Goal: Task Accomplishment & Management: Manage account settings

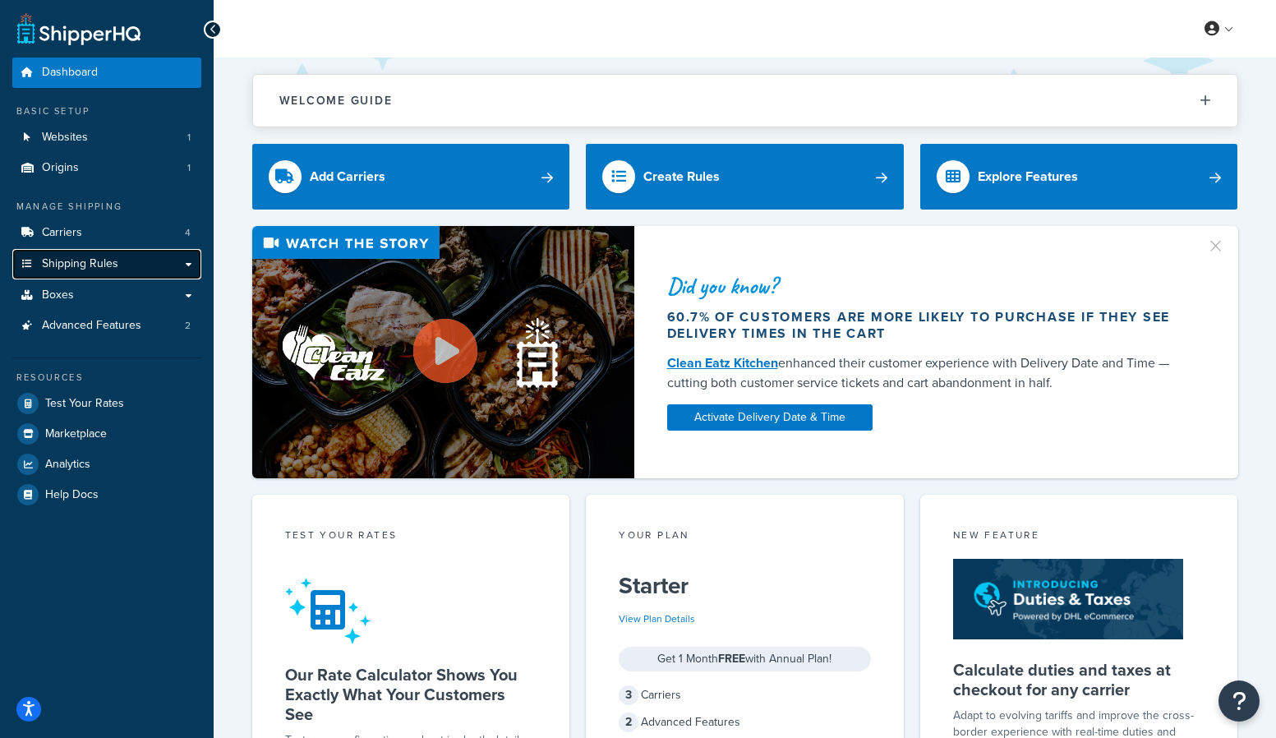
click at [61, 260] on span "Shipping Rules" at bounding box center [80, 264] width 76 height 14
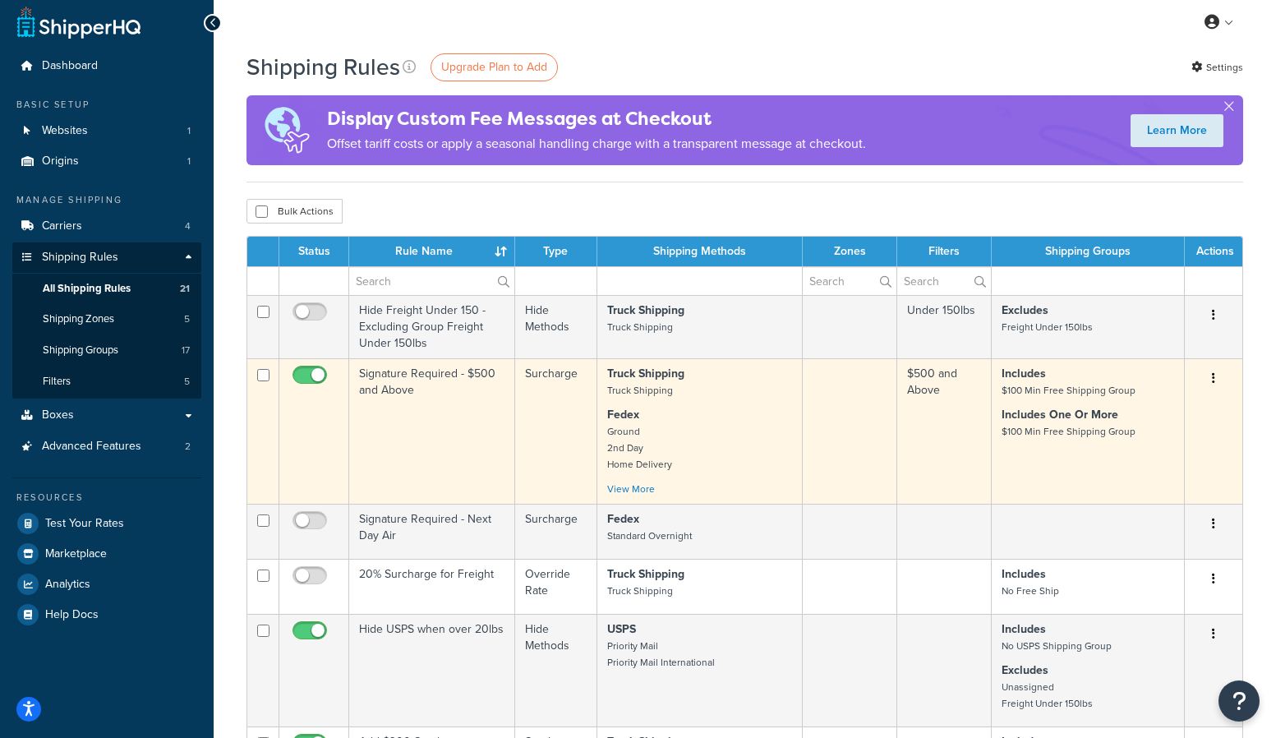
scroll to position [25, 0]
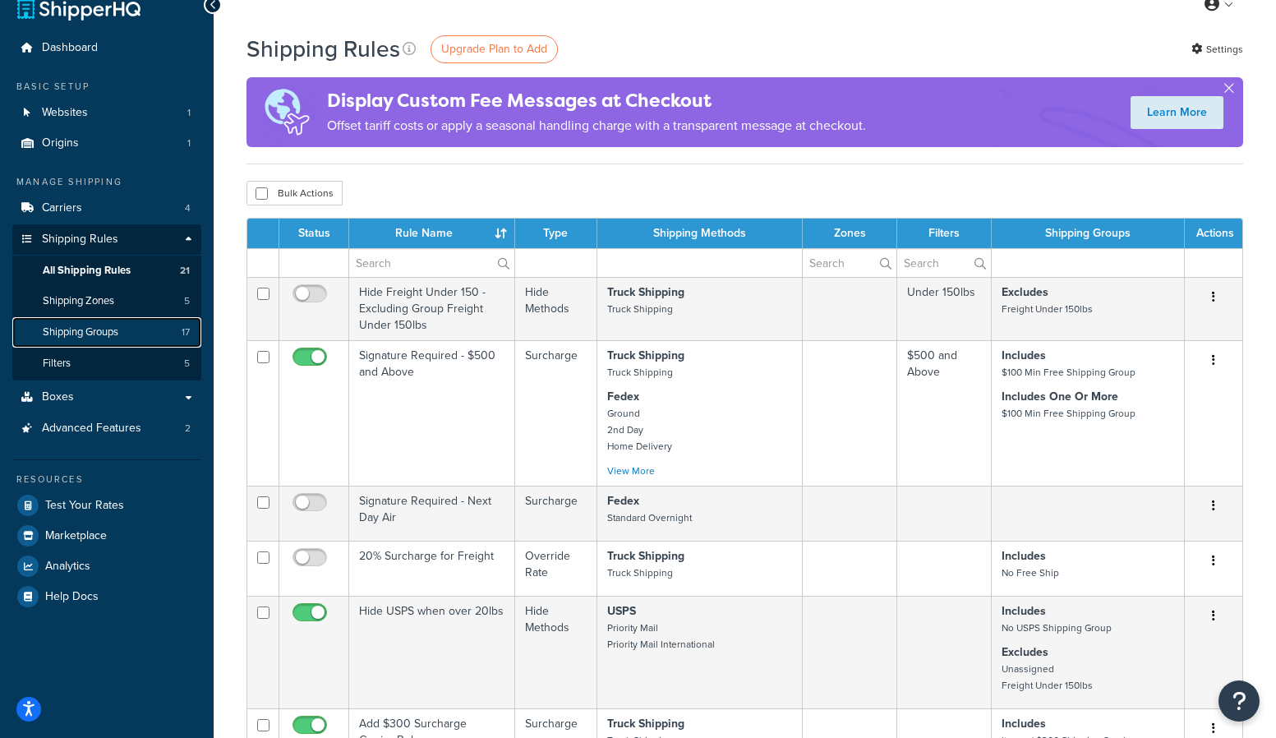
click at [81, 329] on span "Shipping Groups" at bounding box center [81, 332] width 76 height 14
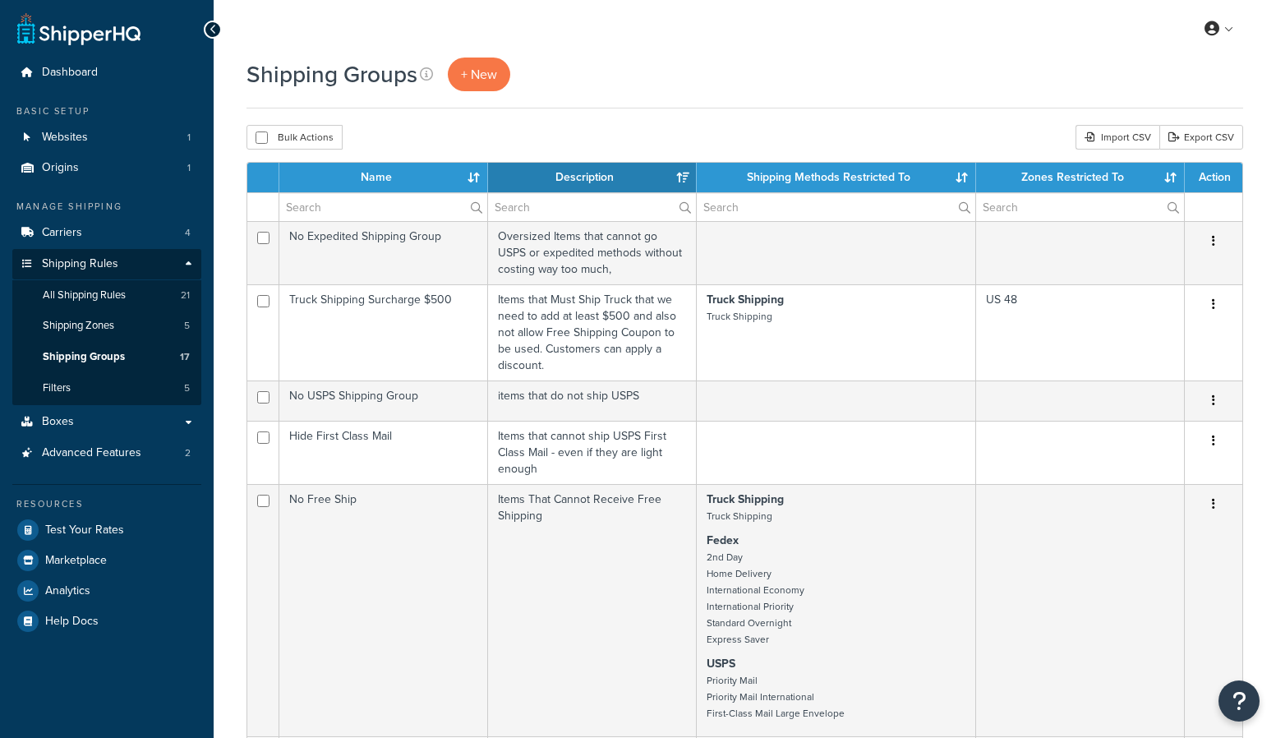
select select "15"
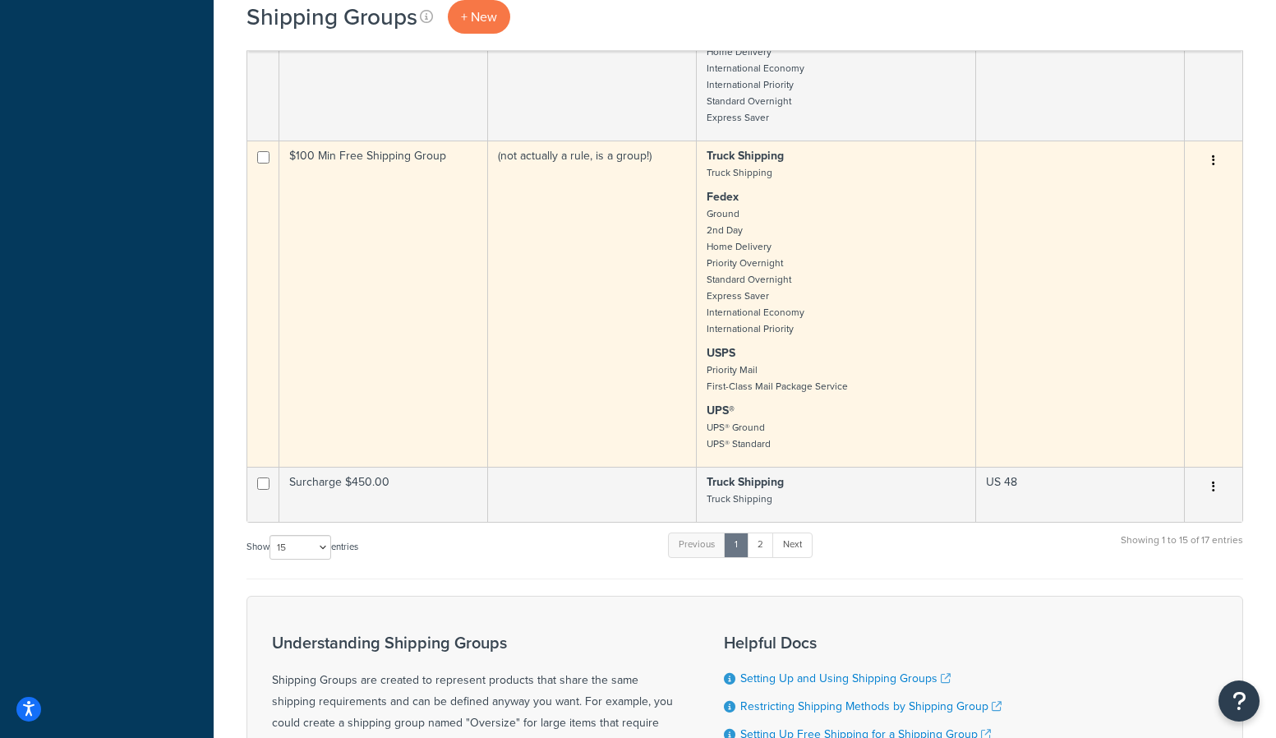
scroll to position [1837, 0]
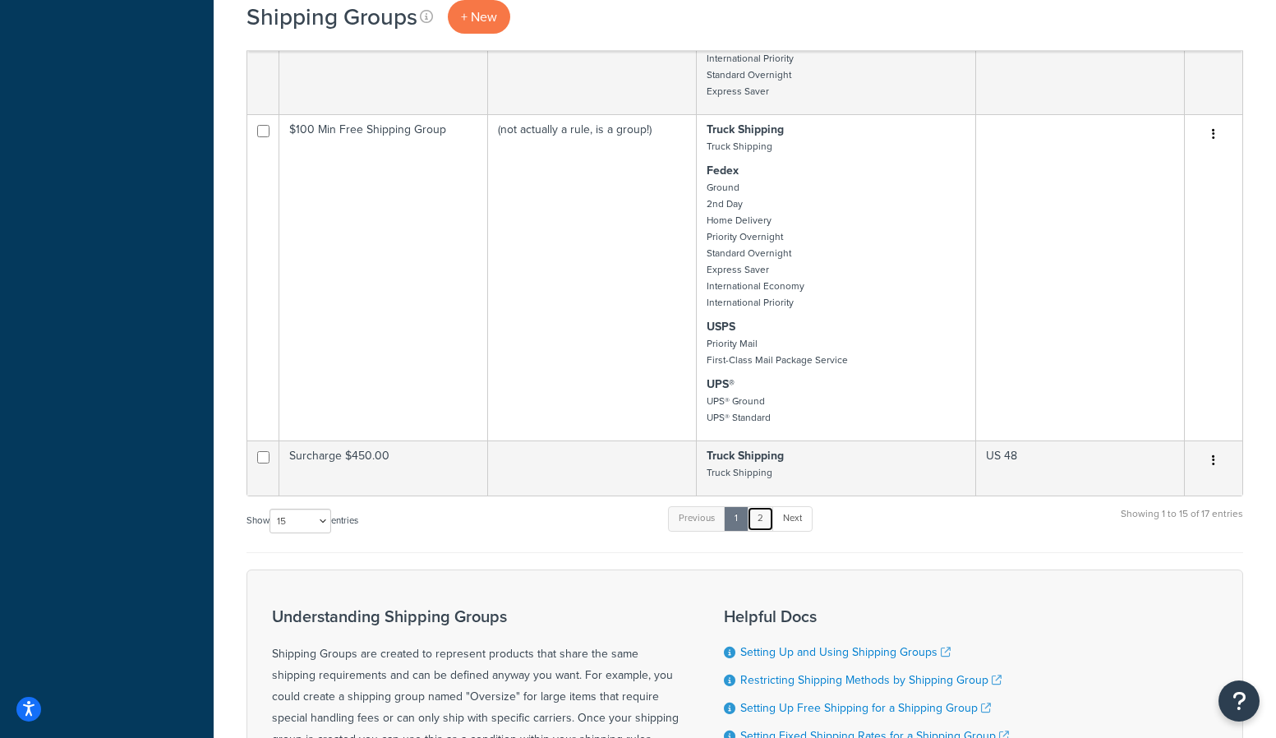
click at [760, 518] on link "2" at bounding box center [760, 518] width 27 height 25
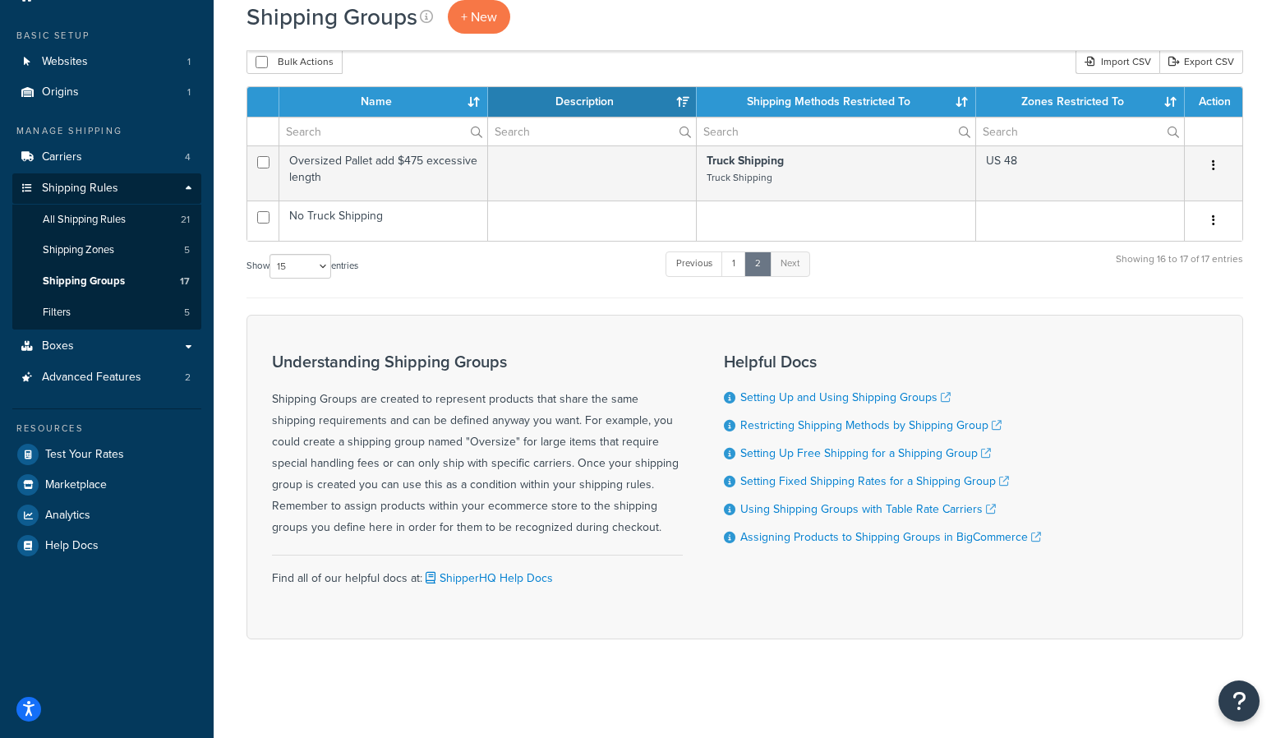
scroll to position [76, 0]
click at [738, 261] on link "1" at bounding box center [733, 263] width 25 height 25
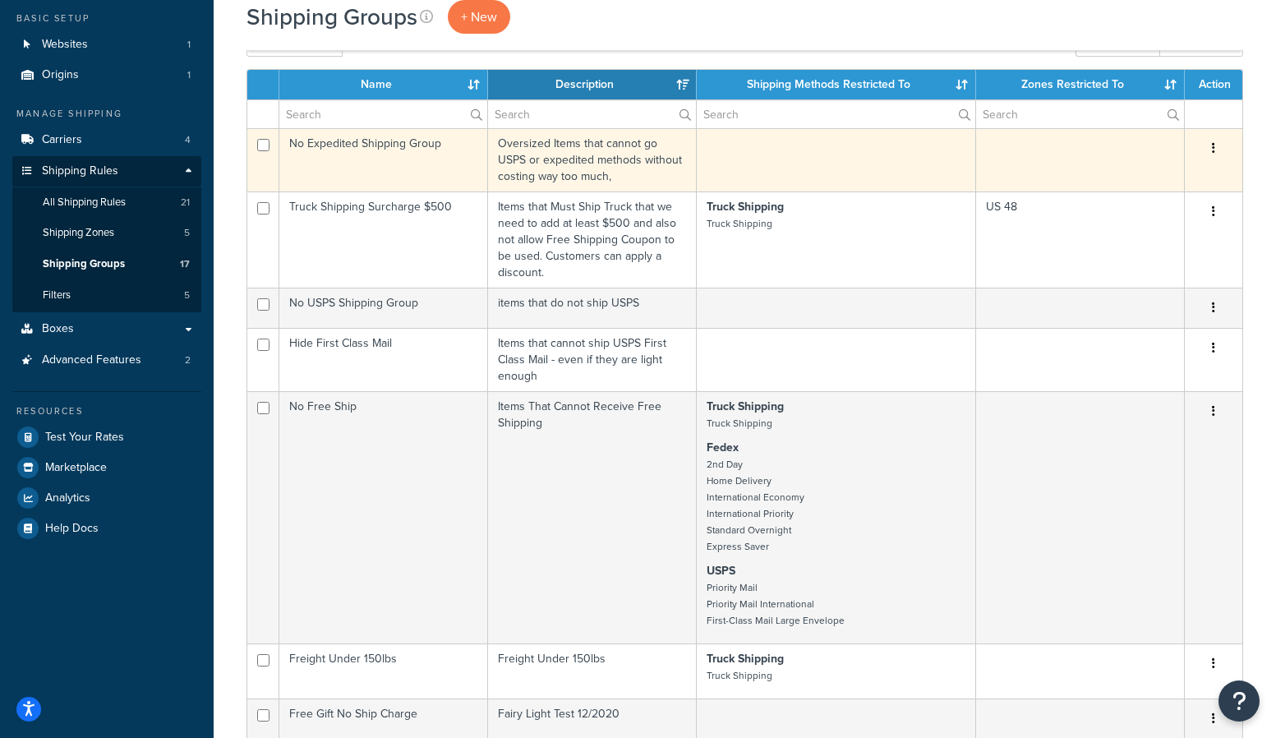
scroll to position [92, 0]
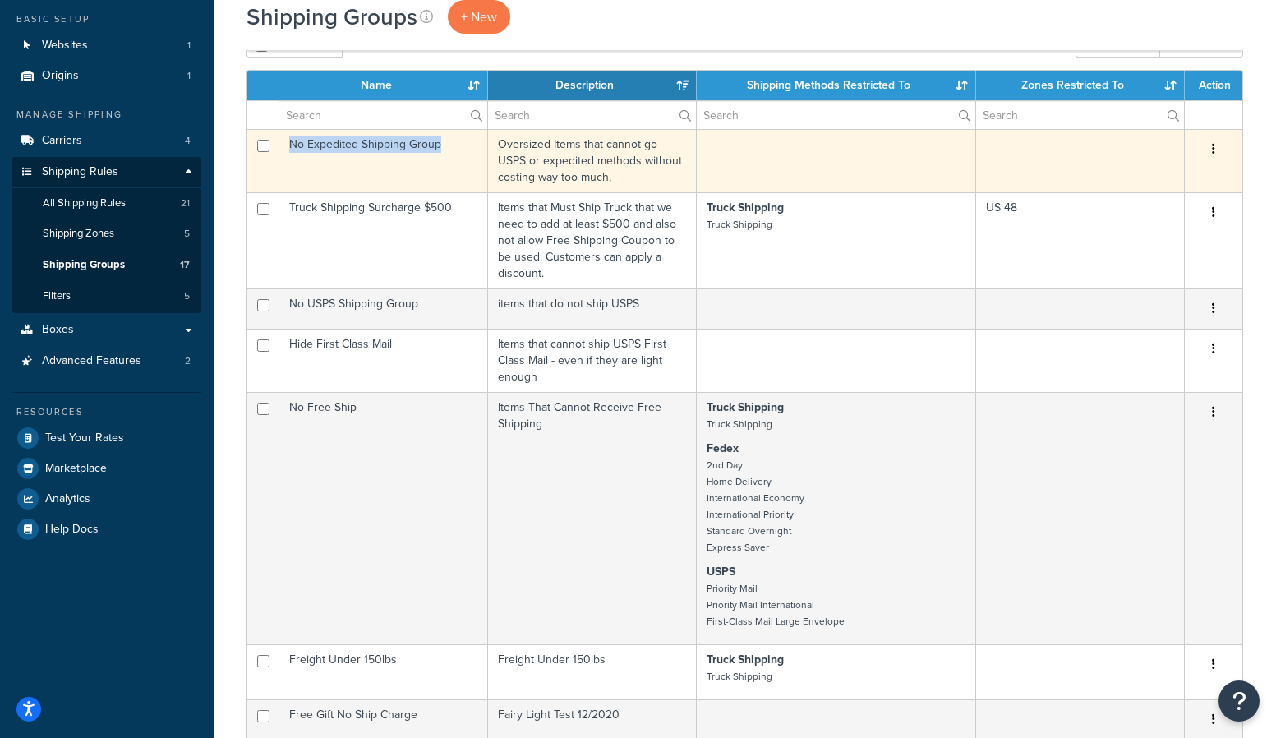
drag, startPoint x: 439, startPoint y: 144, endPoint x: 293, endPoint y: 151, distance: 146.5
click at [293, 151] on td "No Expedited Shipping Group" at bounding box center [383, 160] width 209 height 63
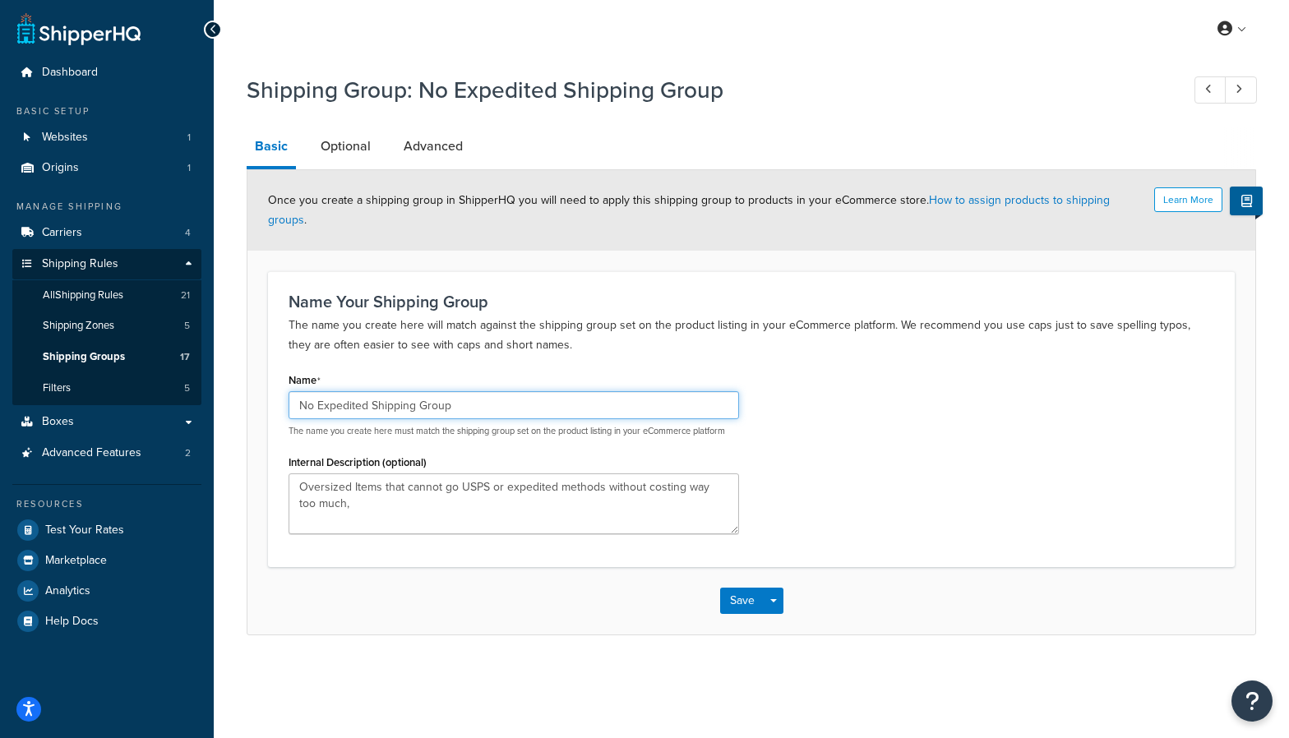
drag, startPoint x: 467, startPoint y: 394, endPoint x: 402, endPoint y: 431, distance: 74.3
click at [181, 380] on div "Dashboard Basic Setup Websites 1 Origins 1 Manage Shipping Carriers 4 Shipping …" at bounding box center [644, 369] width 1289 height 738
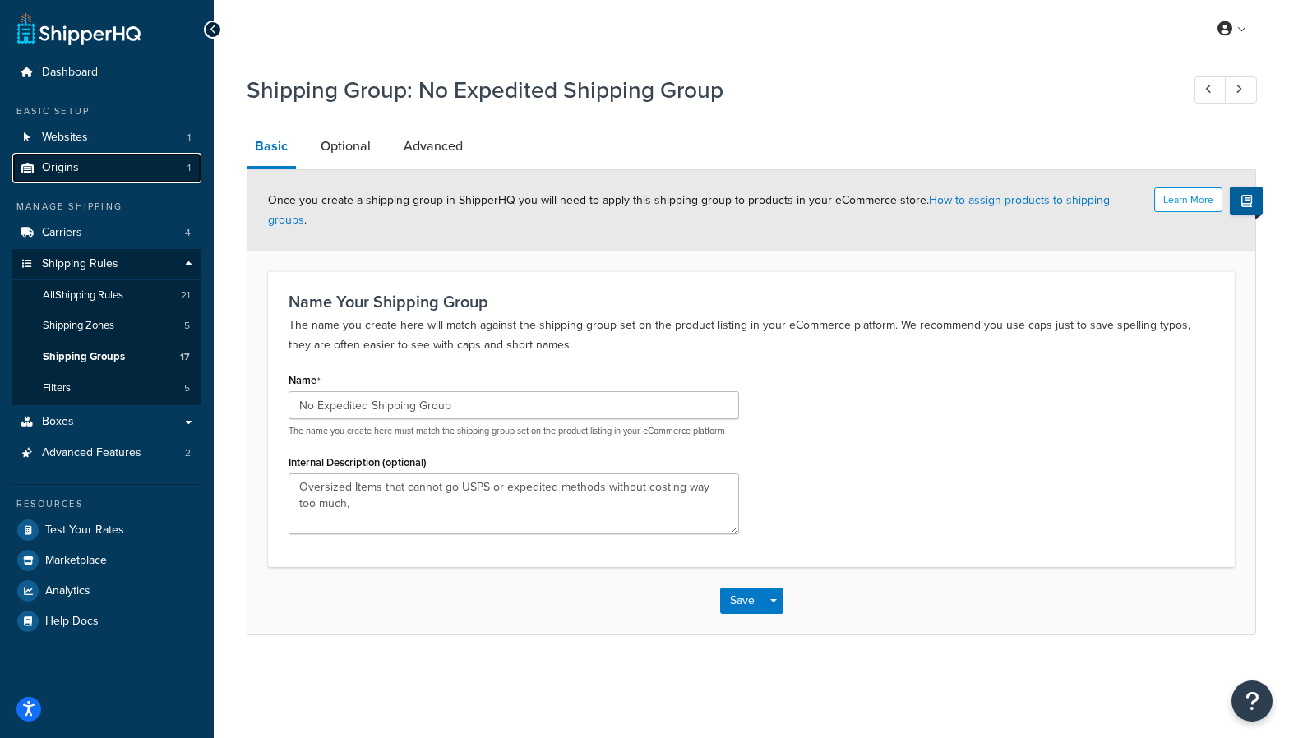
click at [55, 175] on link "Origins 1" at bounding box center [106, 168] width 189 height 30
click at [342, 132] on link "Optional" at bounding box center [345, 146] width 67 height 39
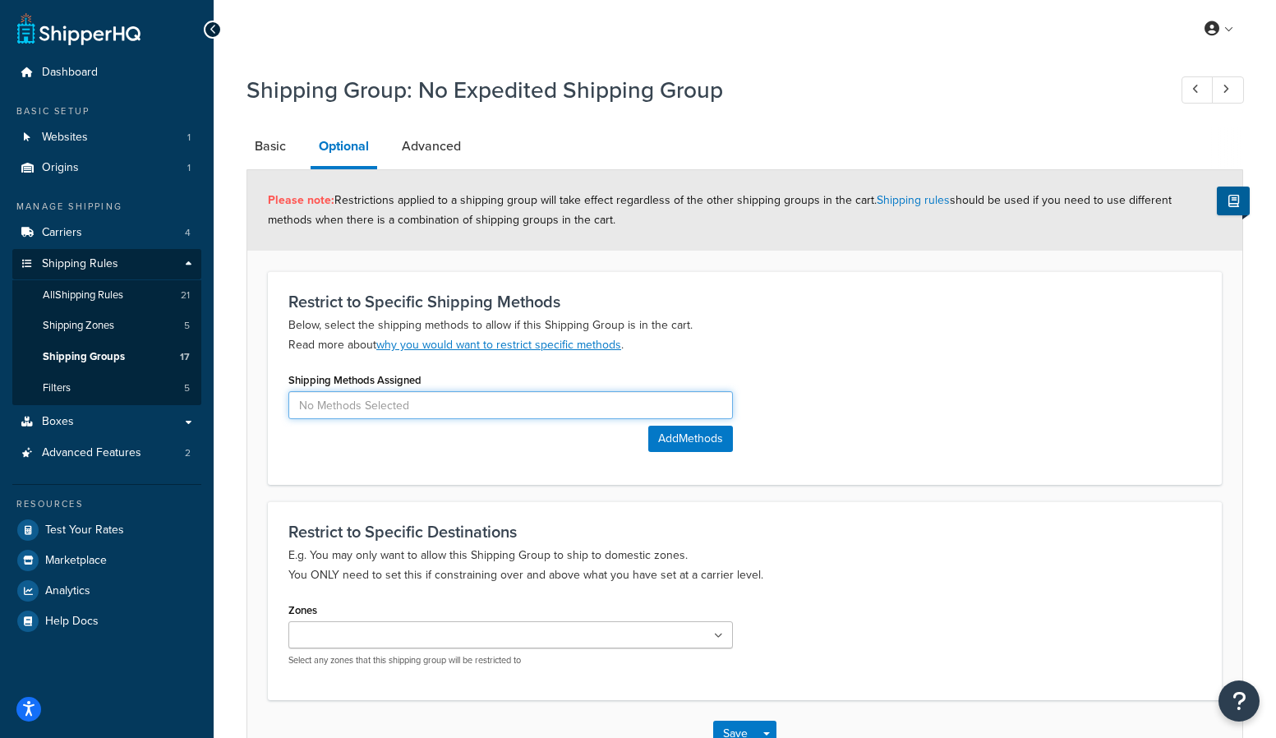
click at [381, 406] on input at bounding box center [510, 405] width 445 height 28
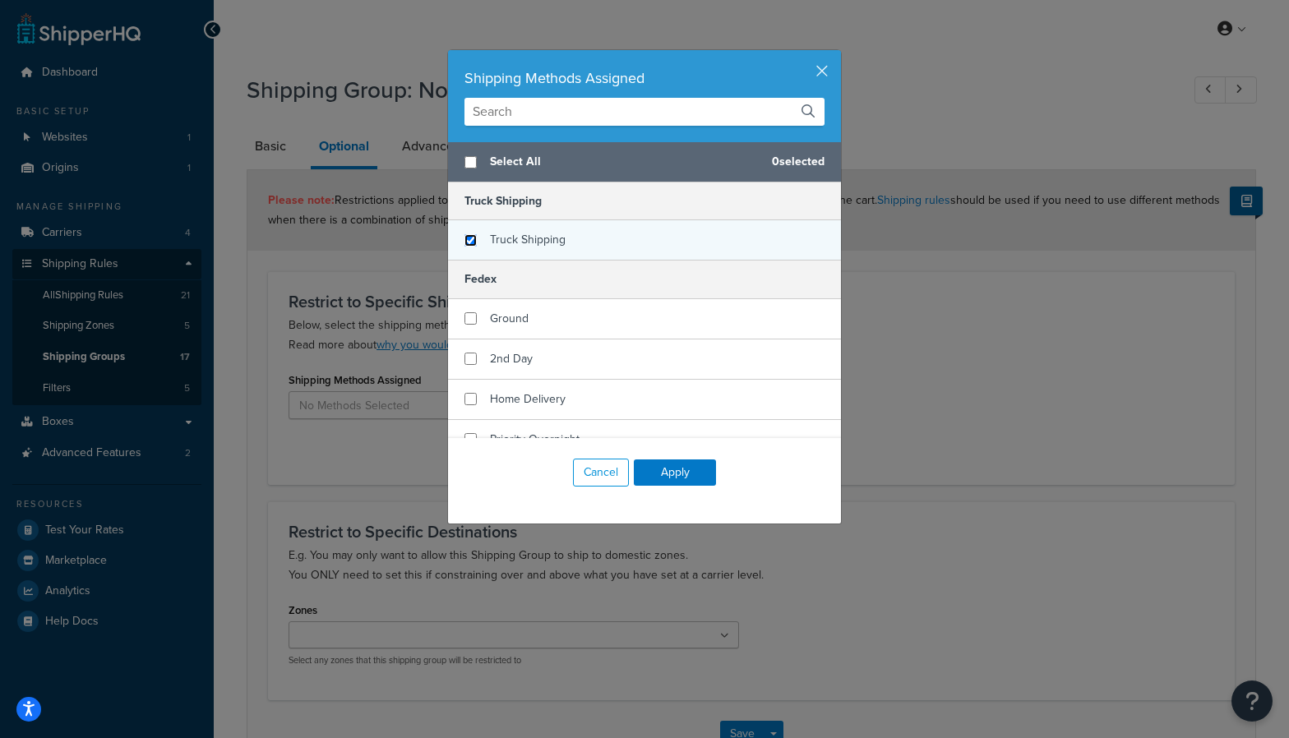
click at [464, 234] on input "checkbox" at bounding box center [470, 240] width 12 height 12
checkbox input "true"
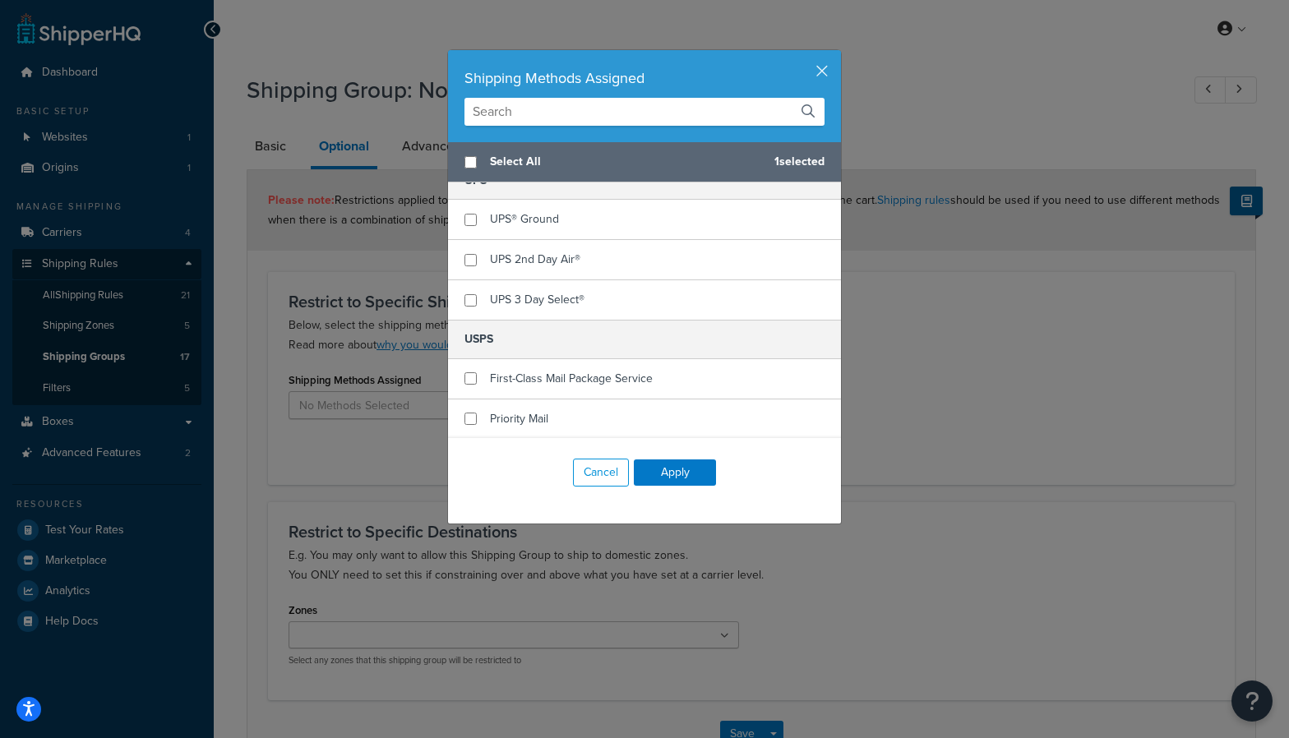
scroll to position [500, 0]
click at [663, 457] on div "Cancel Apply" at bounding box center [644, 472] width 393 height 69
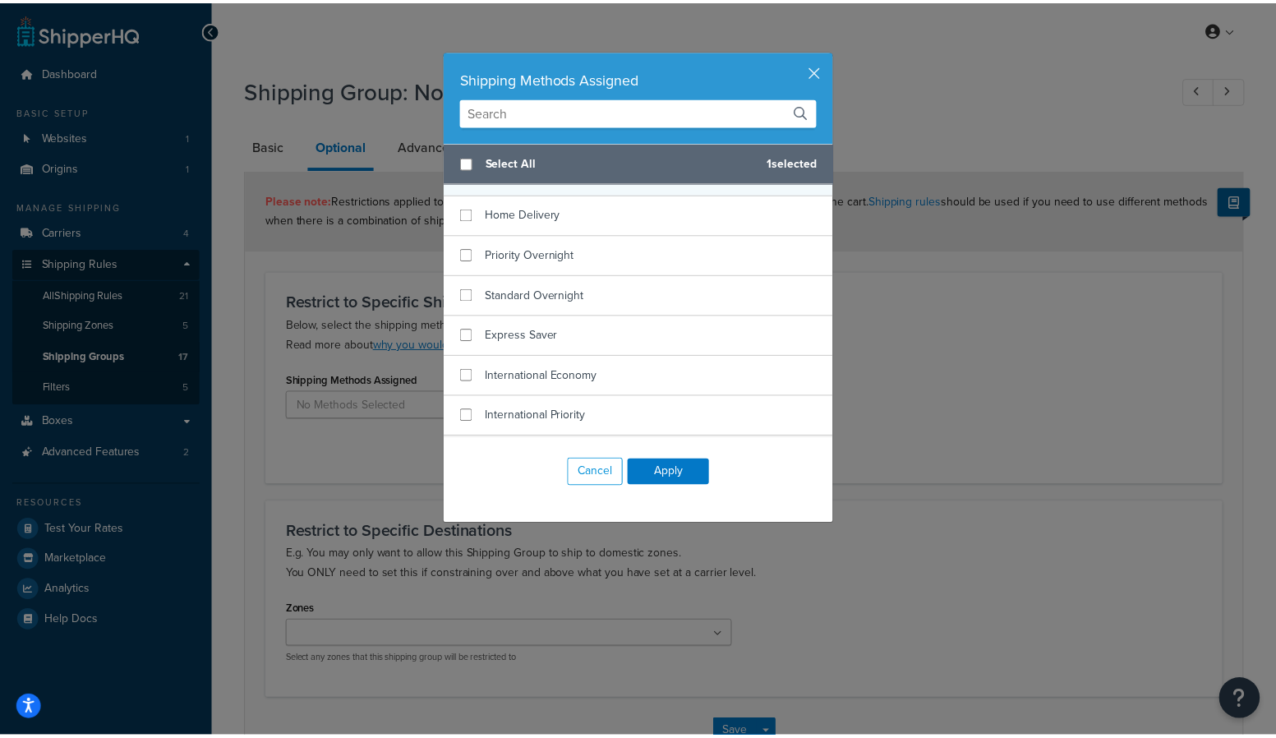
scroll to position [0, 0]
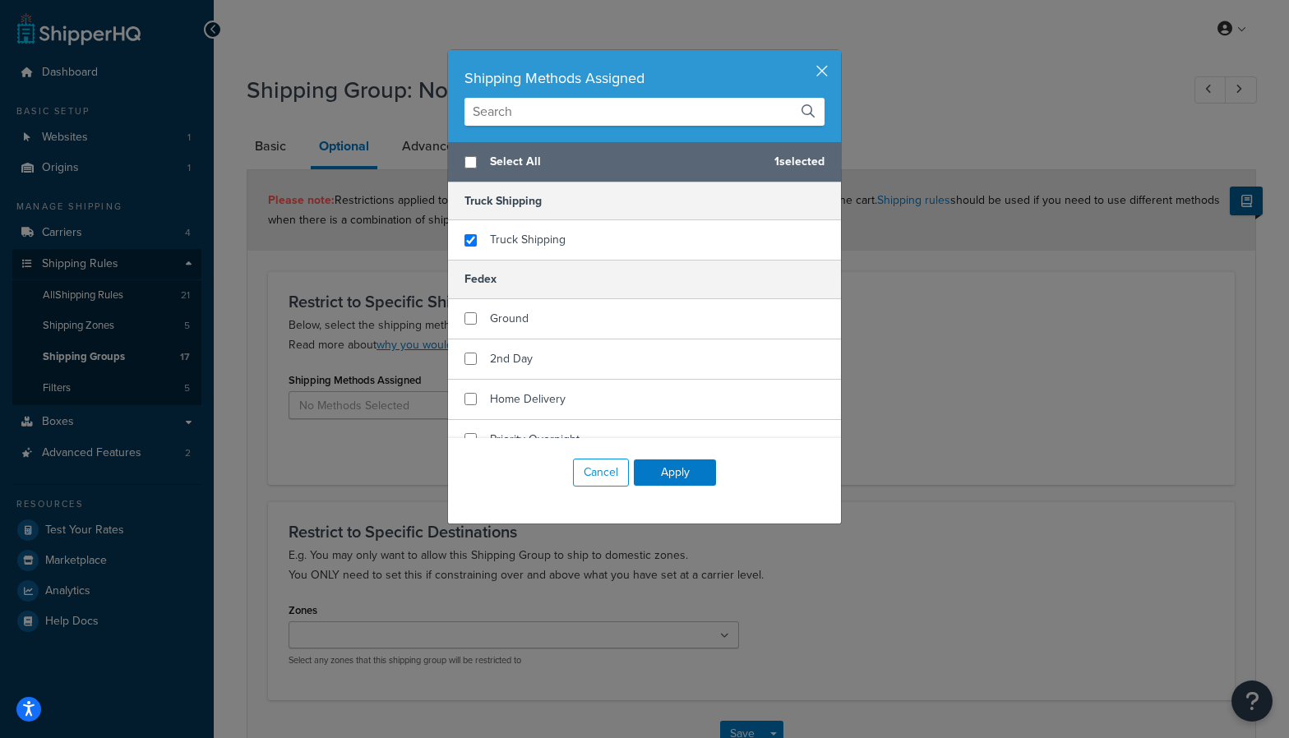
click at [802, 57] on div "Shipping Methods Assigned" at bounding box center [644, 96] width 393 height 92
click at [837, 54] on button "button" at bounding box center [839, 52] width 4 height 4
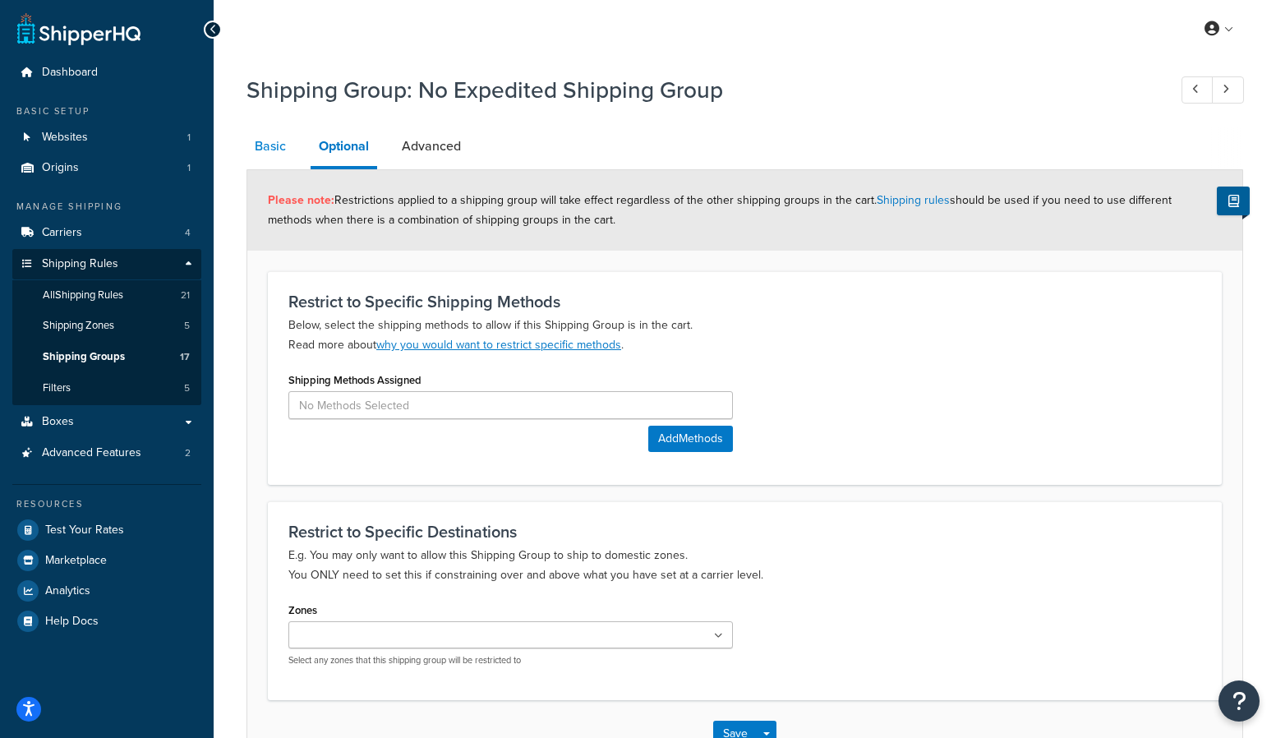
click at [279, 128] on link "Basic" at bounding box center [271, 146] width 48 height 39
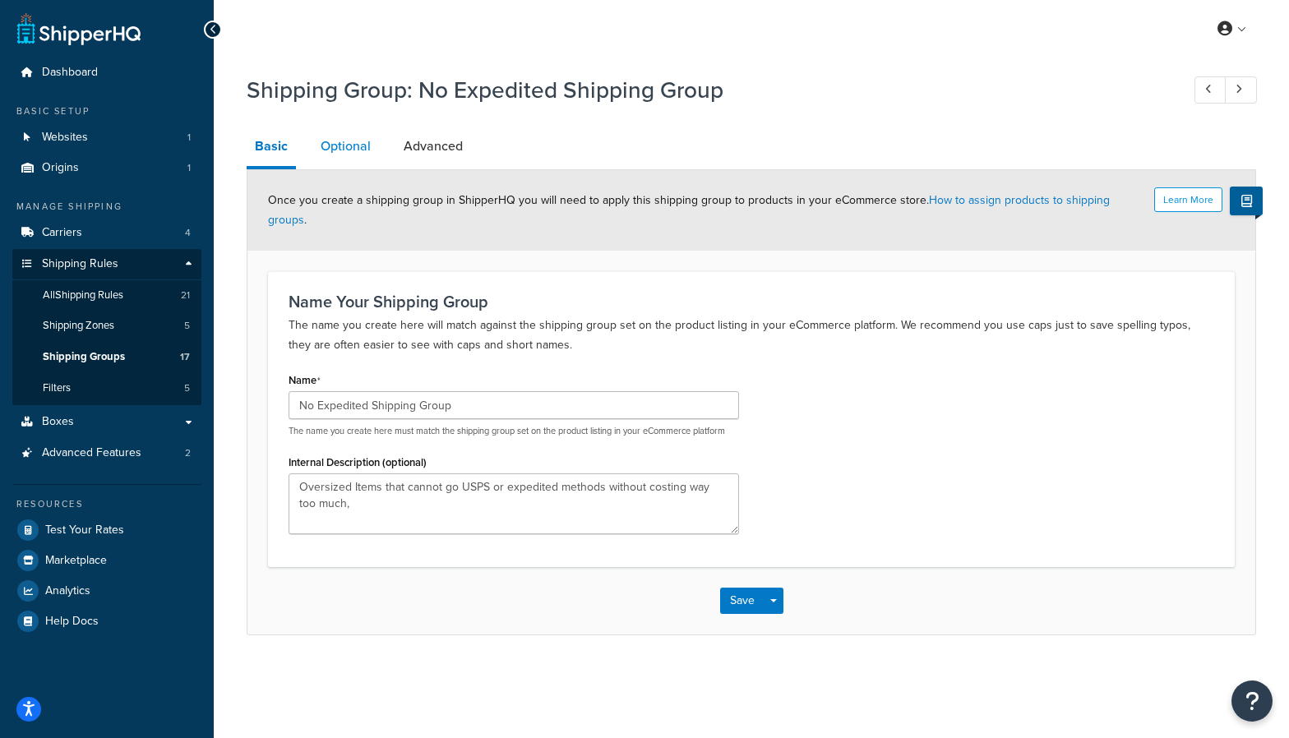
click at [330, 145] on link "Optional" at bounding box center [345, 146] width 67 height 39
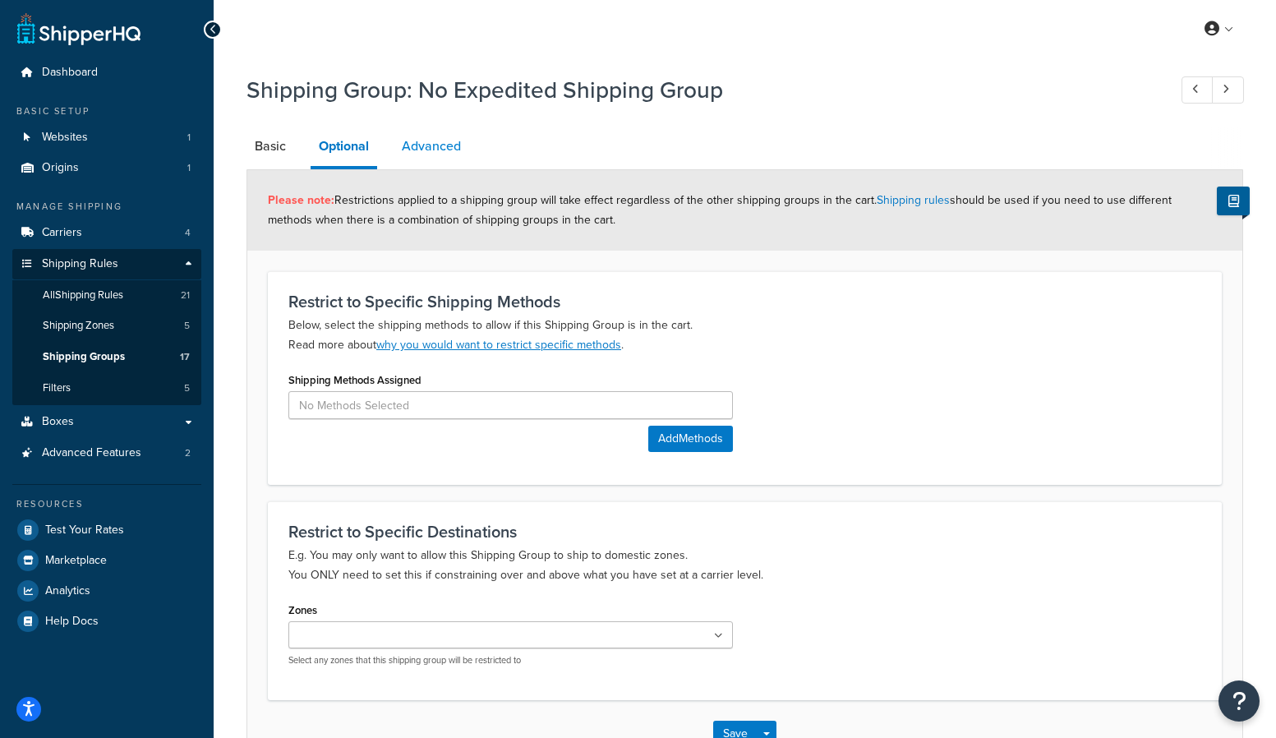
click at [451, 150] on link "Advanced" at bounding box center [432, 146] width 76 height 39
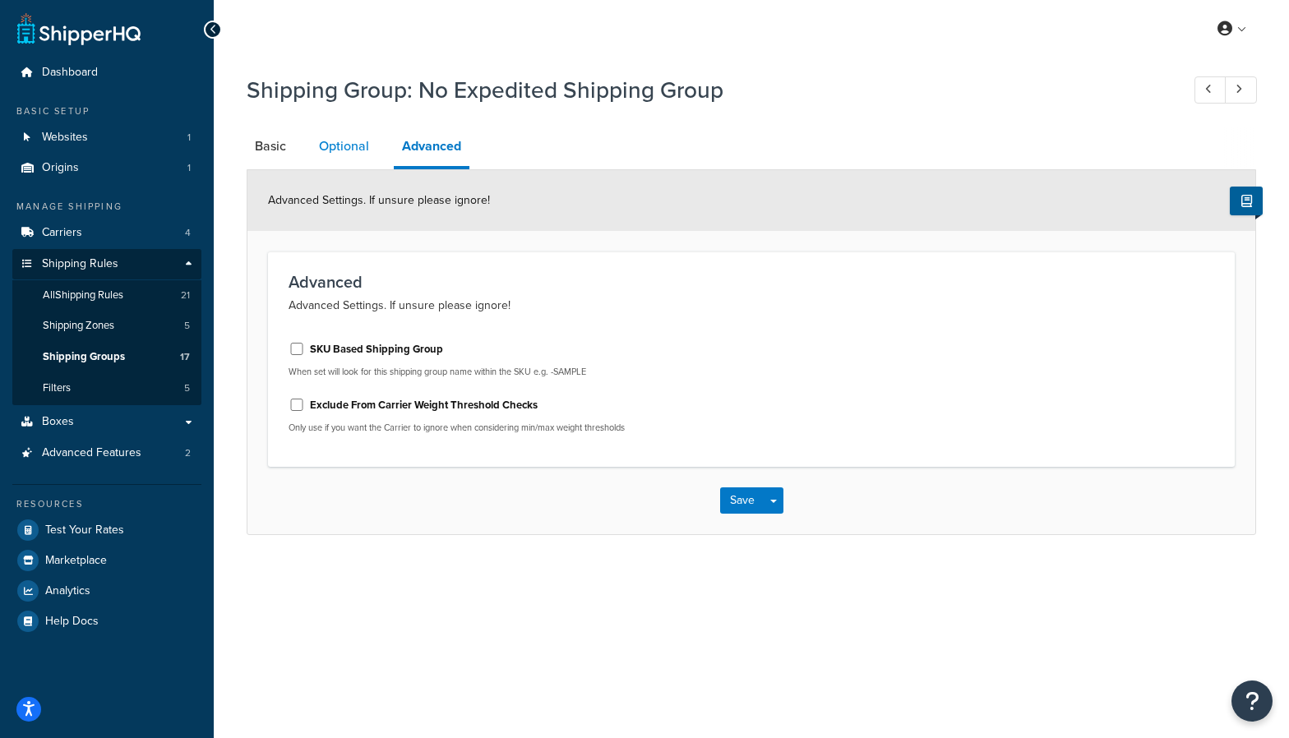
click at [337, 147] on link "Optional" at bounding box center [344, 146] width 67 height 39
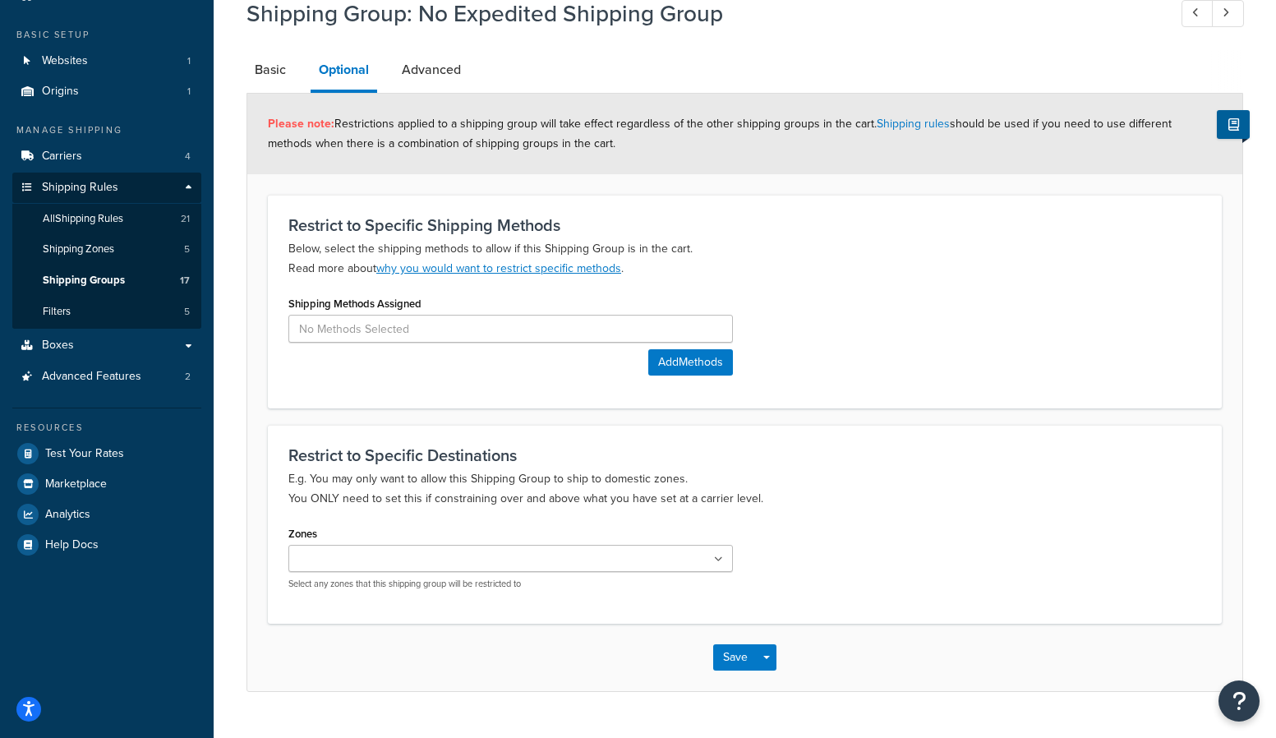
scroll to position [113, 0]
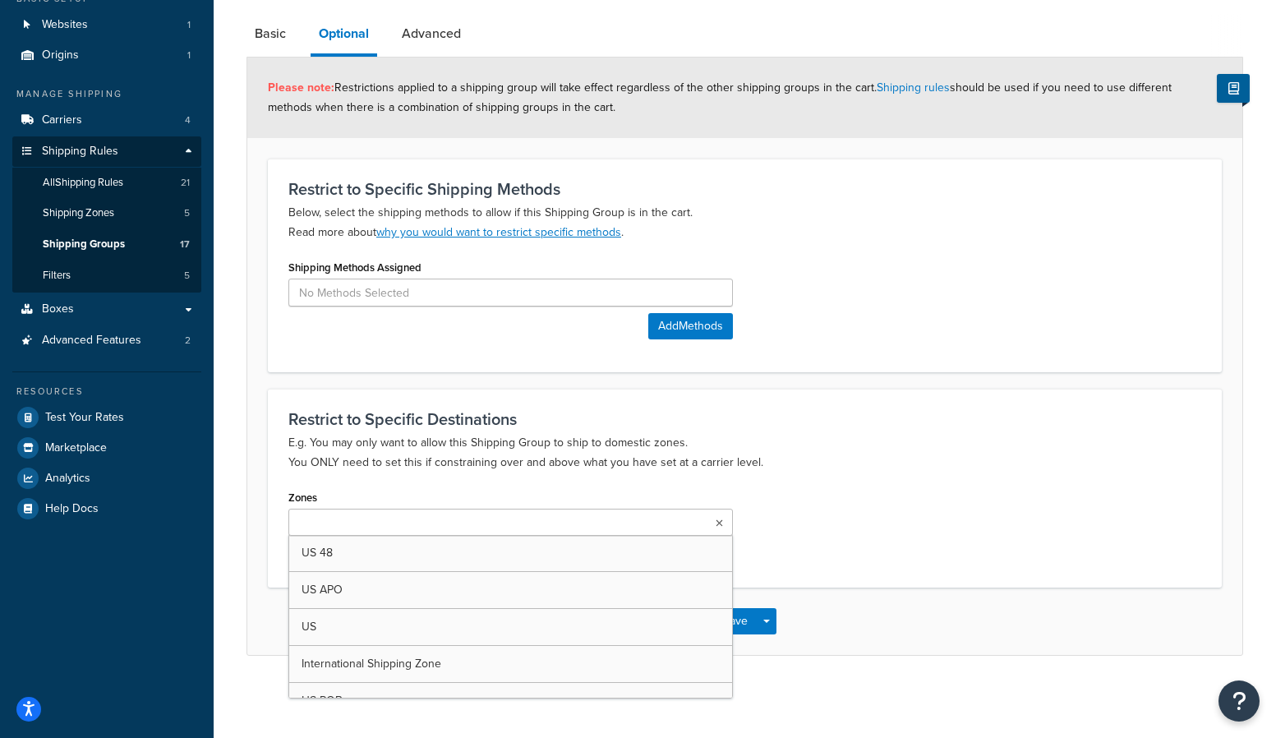
drag, startPoint x: 717, startPoint y: 518, endPoint x: 717, endPoint y: 527, distance: 9.1
click at [717, 519] on icon at bounding box center [719, 524] width 7 height 10
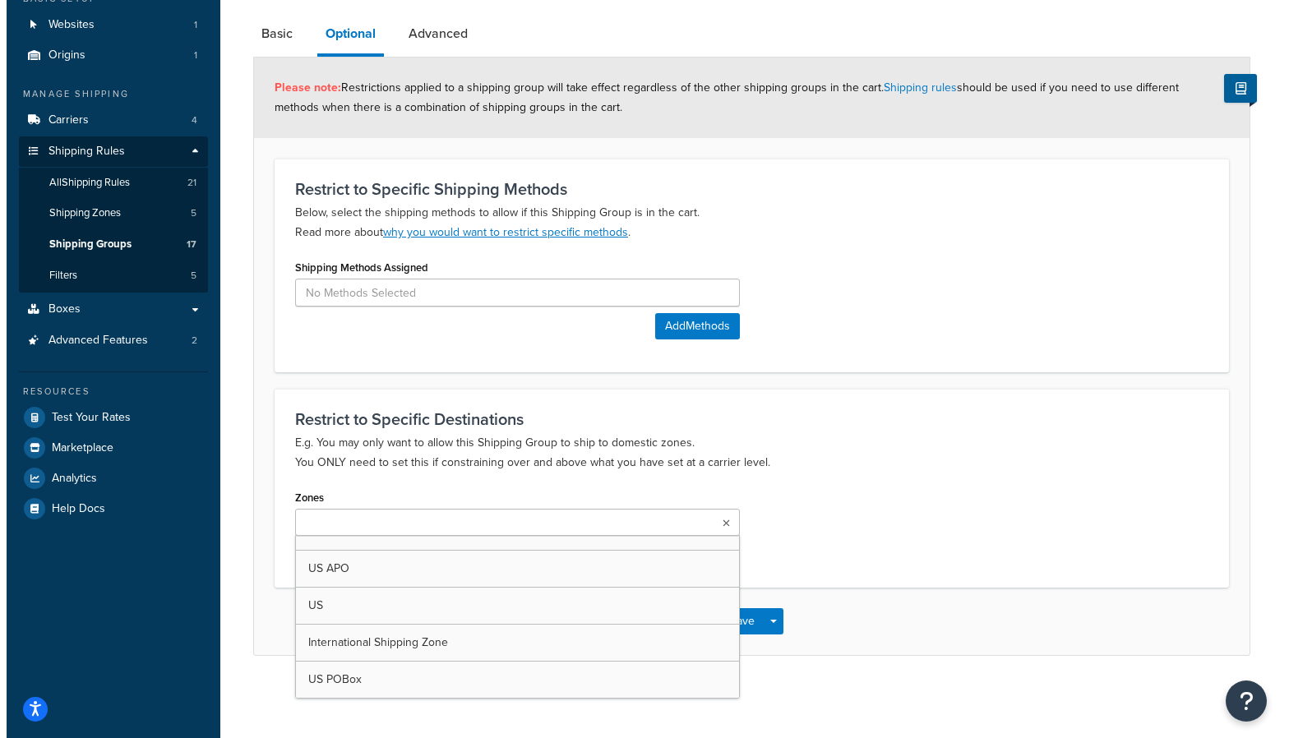
scroll to position [0, 0]
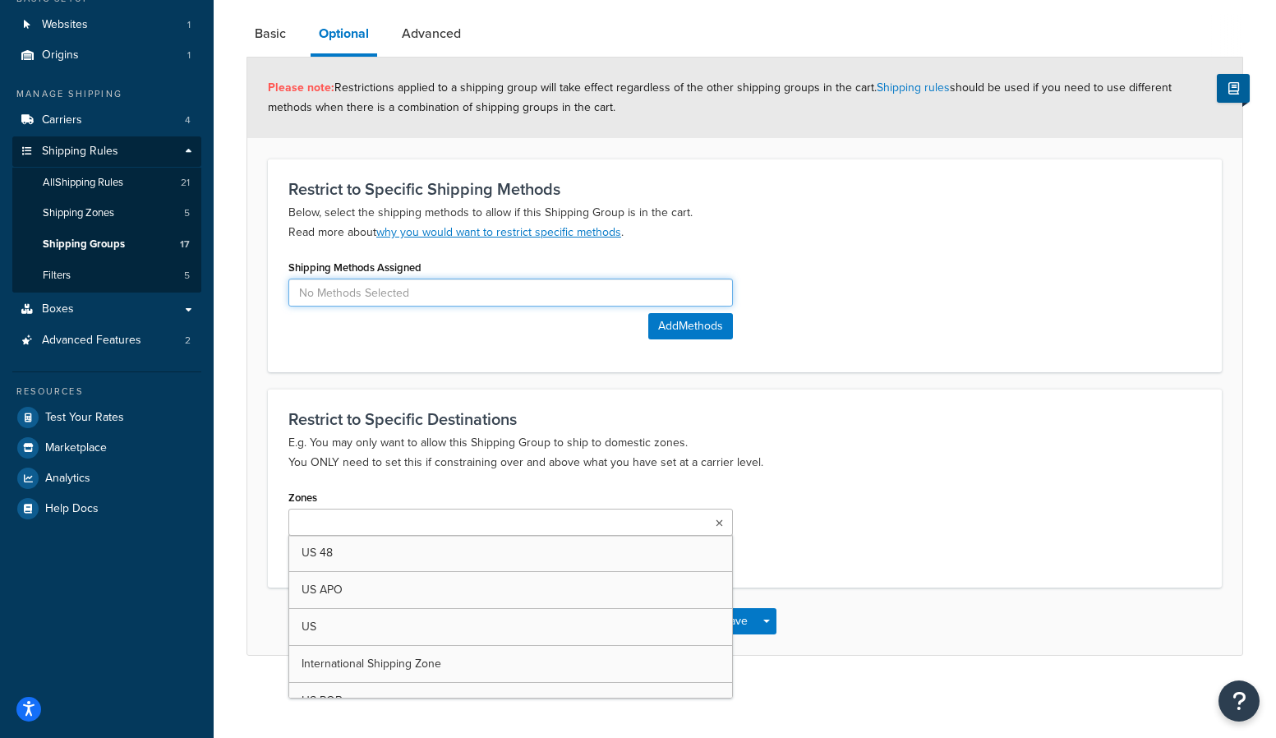
click at [365, 291] on input at bounding box center [510, 293] width 445 height 28
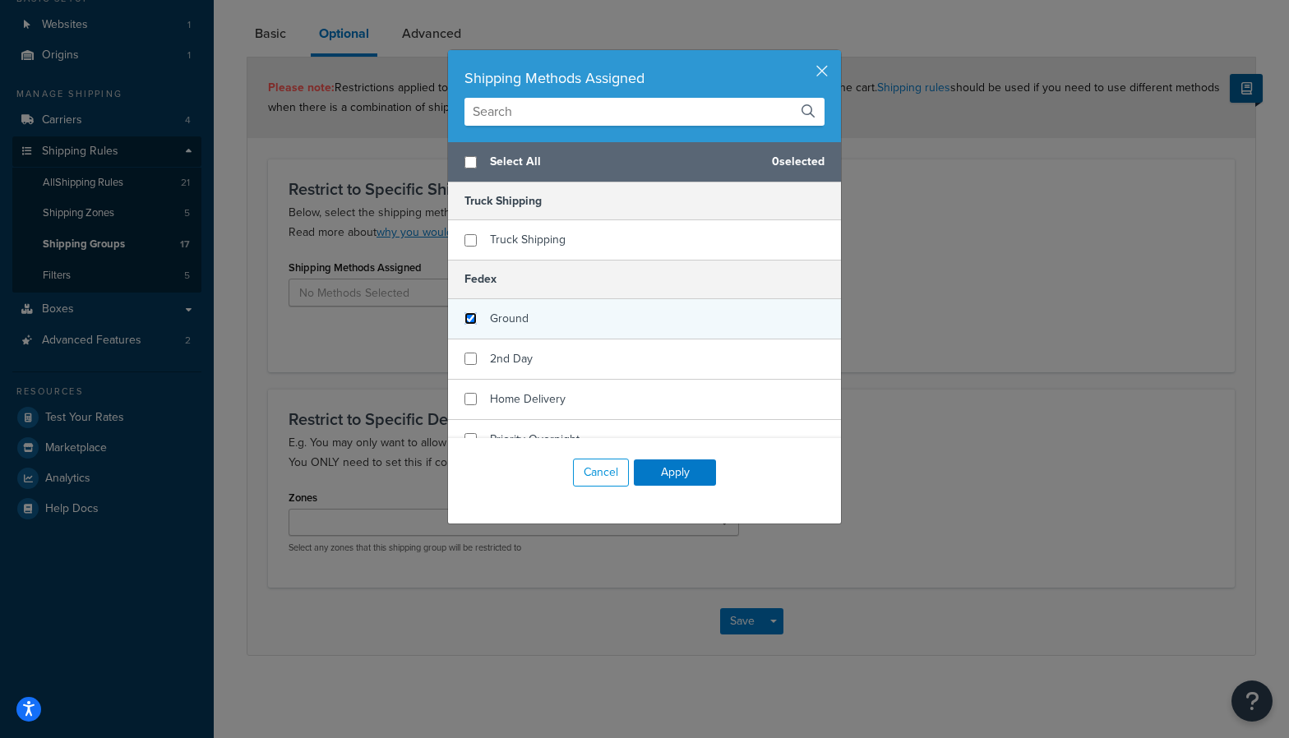
click at [464, 317] on input "checkbox" at bounding box center [470, 318] width 12 height 12
checkbox input "true"
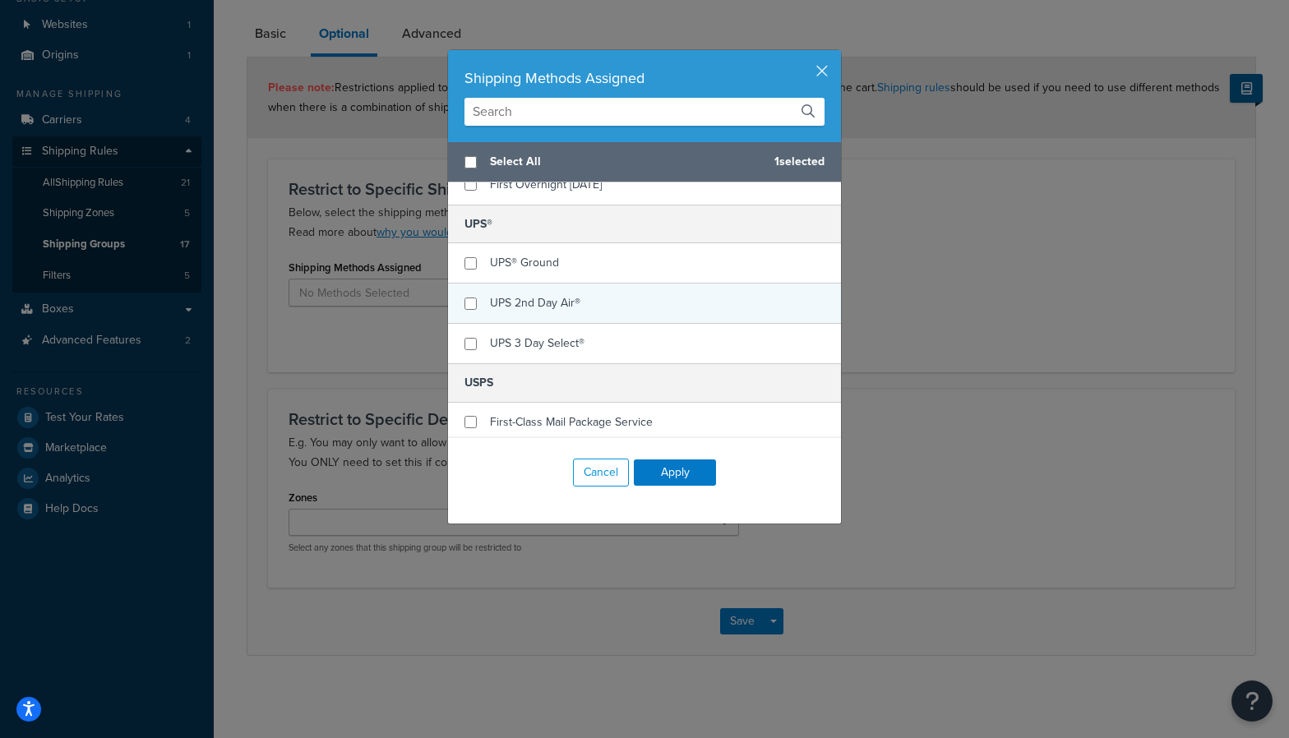
scroll to position [455, 0]
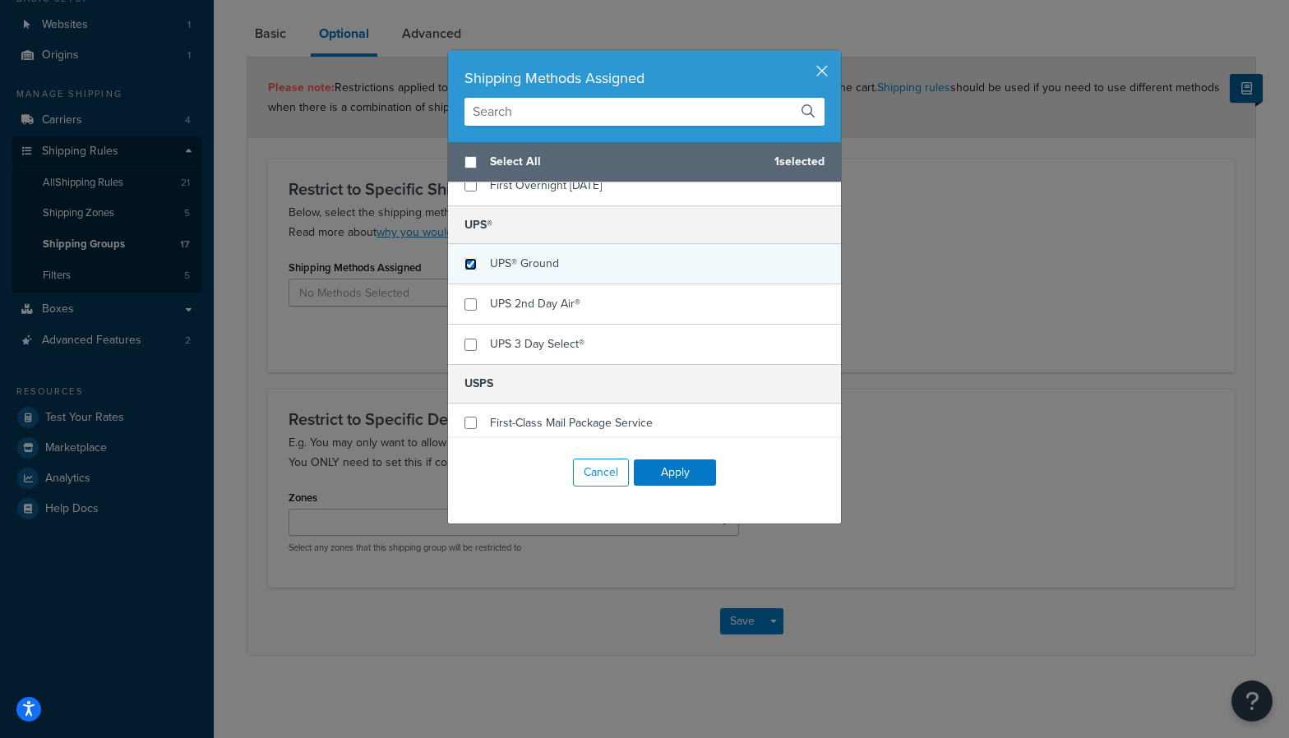
click at [465, 260] on input "checkbox" at bounding box center [470, 264] width 12 height 12
checkbox input "true"
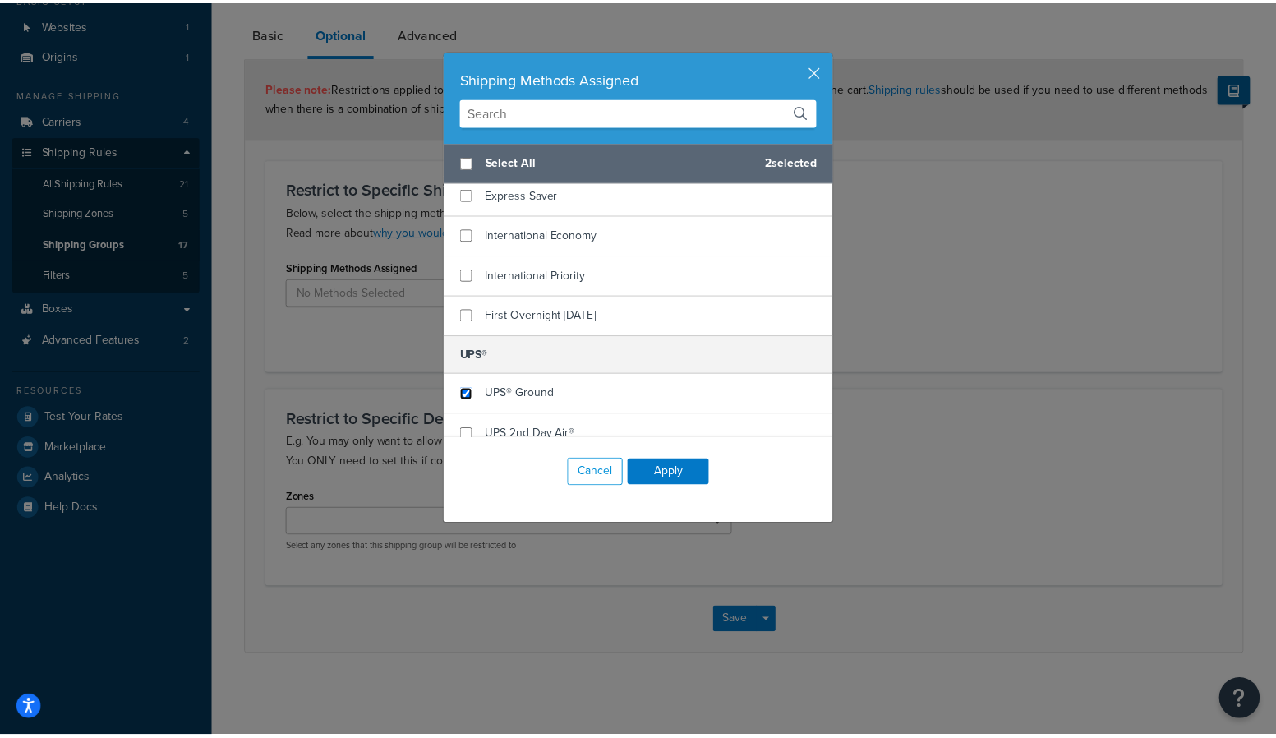
scroll to position [92, 0]
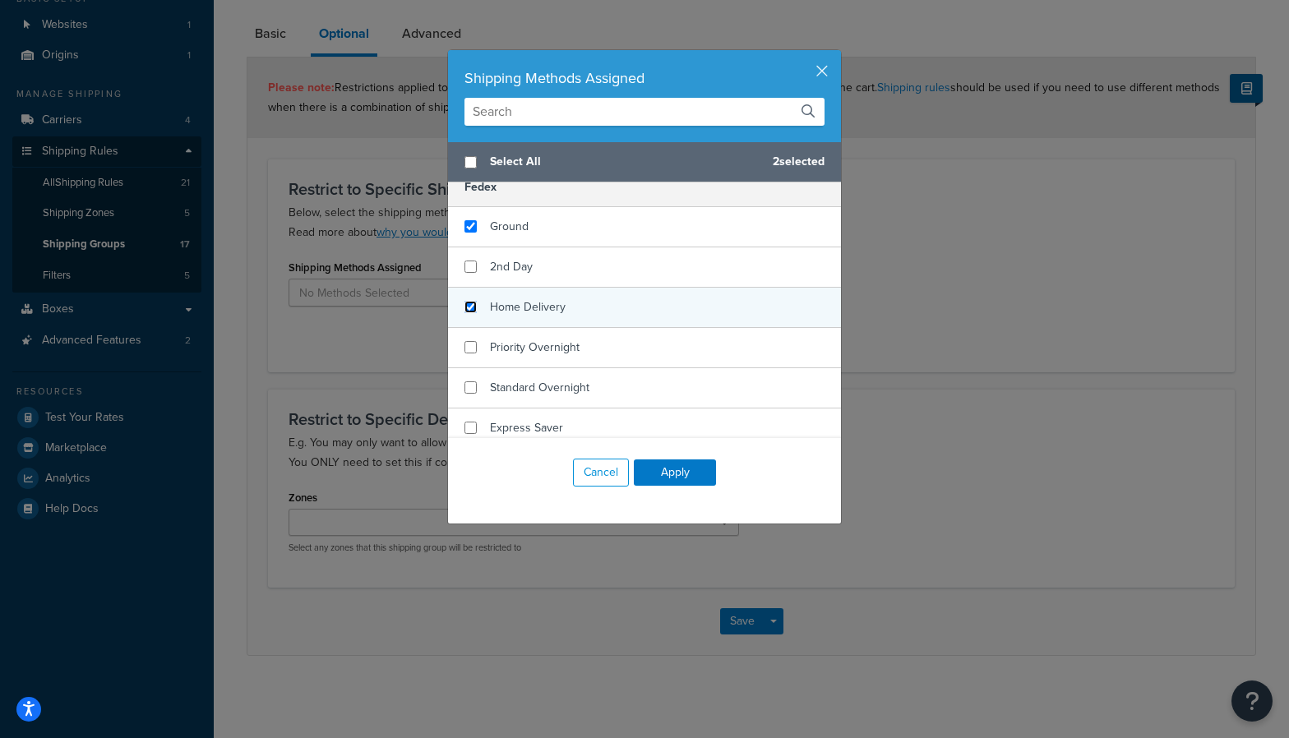
click at [468, 303] on input "checkbox" at bounding box center [470, 307] width 12 height 12
click at [464, 307] on input "checkbox" at bounding box center [470, 307] width 12 height 12
checkbox input "false"
click at [675, 477] on button "Apply" at bounding box center [675, 472] width 82 height 26
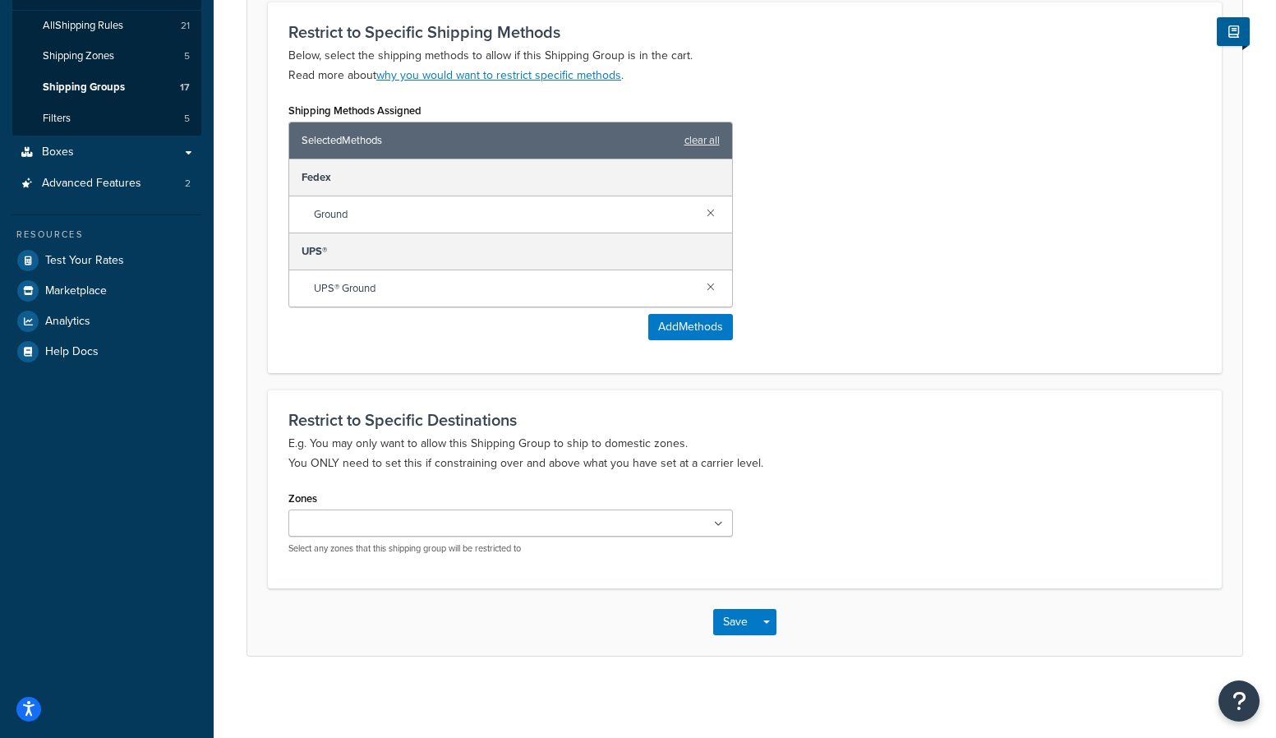
scroll to position [270, 0]
click at [732, 624] on button "Save" at bounding box center [735, 621] width 44 height 26
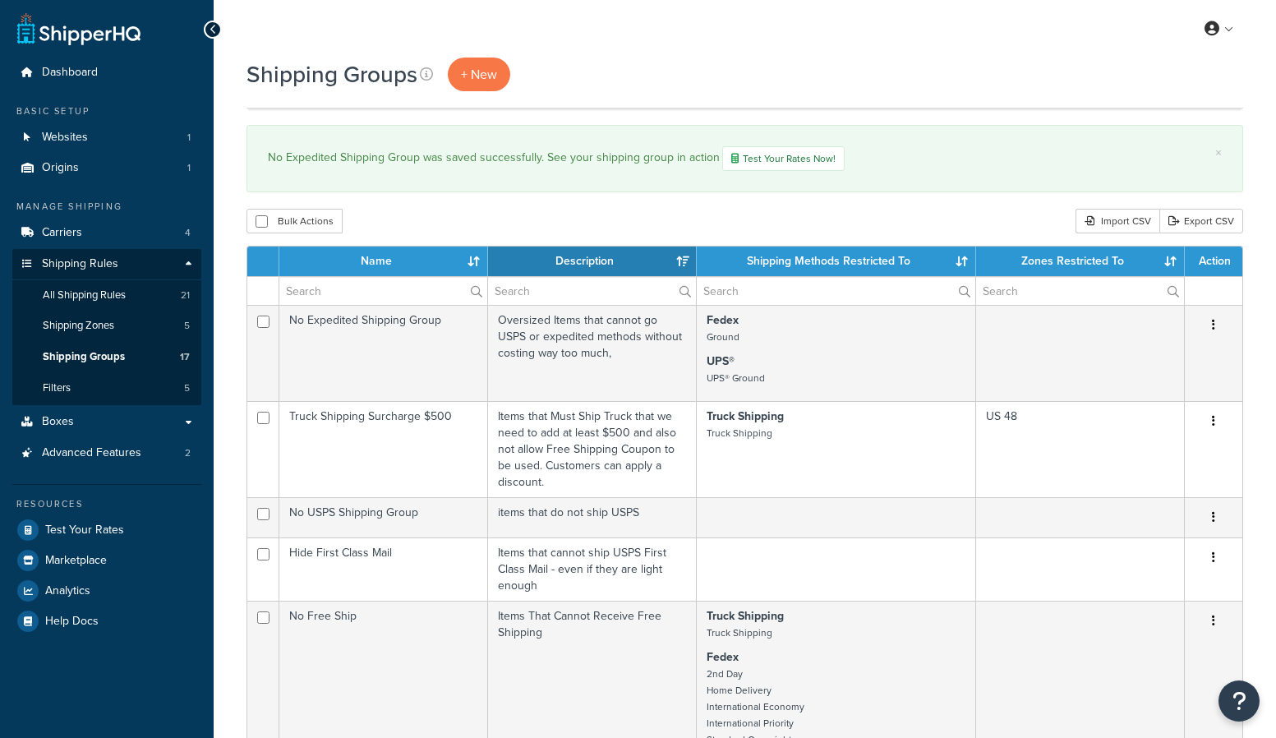
select select "15"
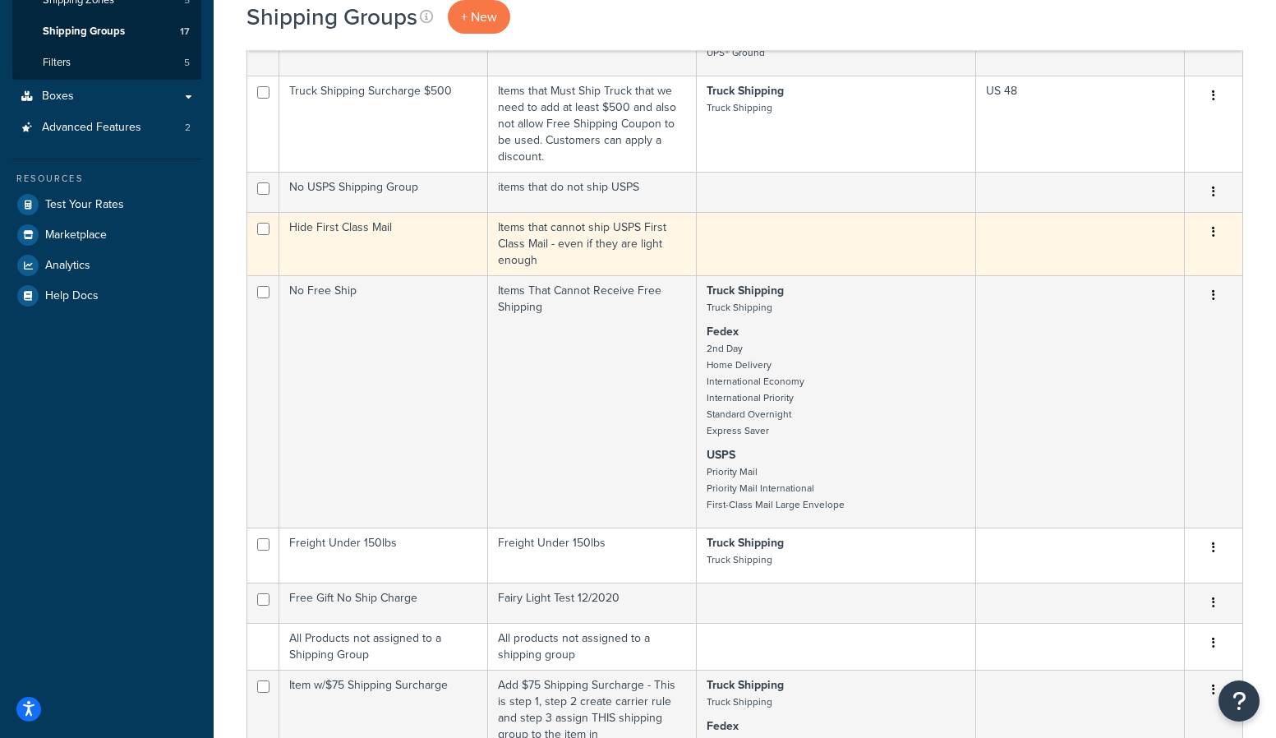
scroll to position [18, 0]
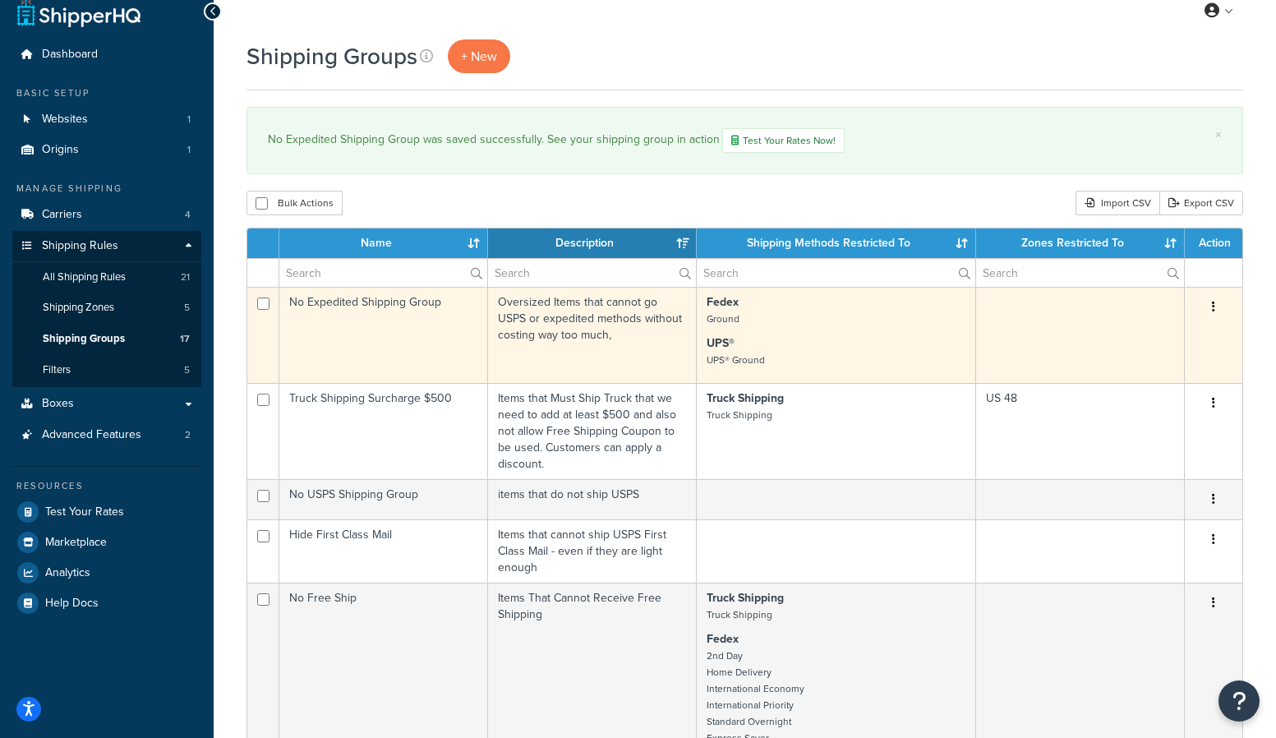
click at [1210, 303] on button "button" at bounding box center [1213, 307] width 23 height 26
click at [1160, 337] on link "Edit" at bounding box center [1147, 342] width 130 height 34
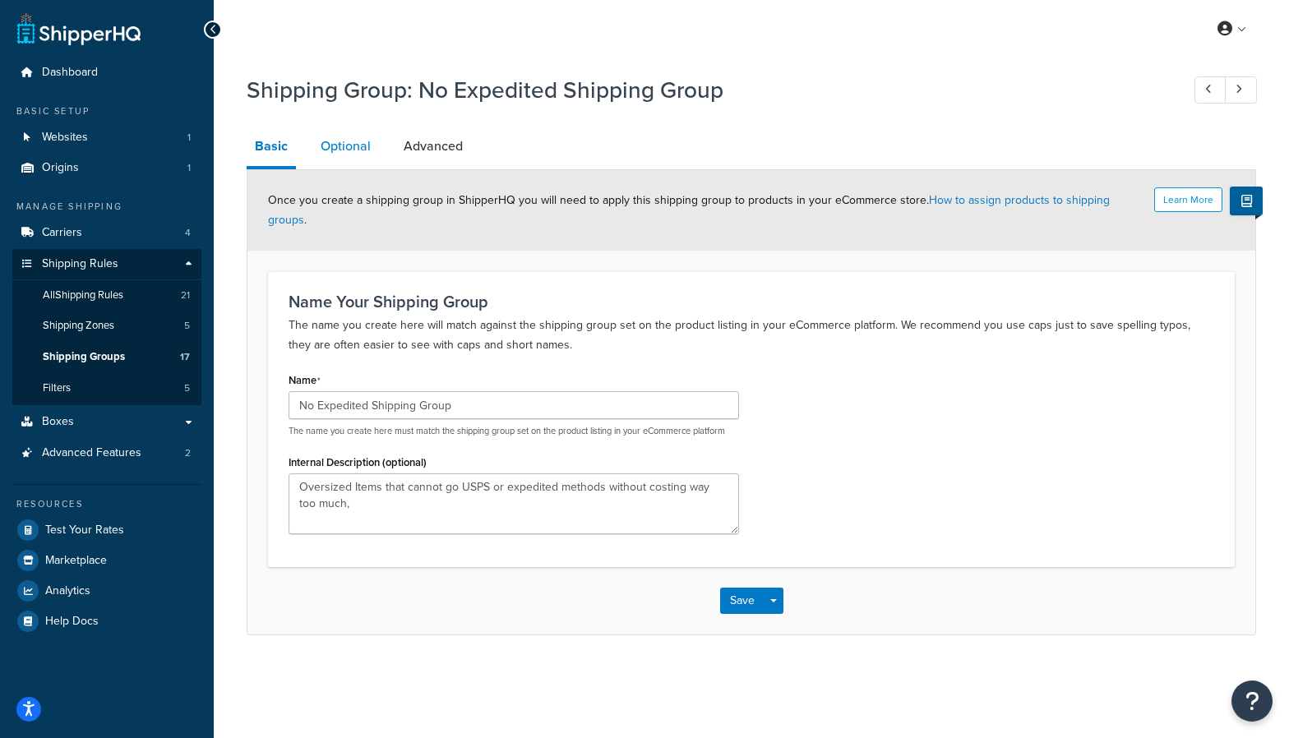
click at [353, 151] on link "Optional" at bounding box center [345, 146] width 67 height 39
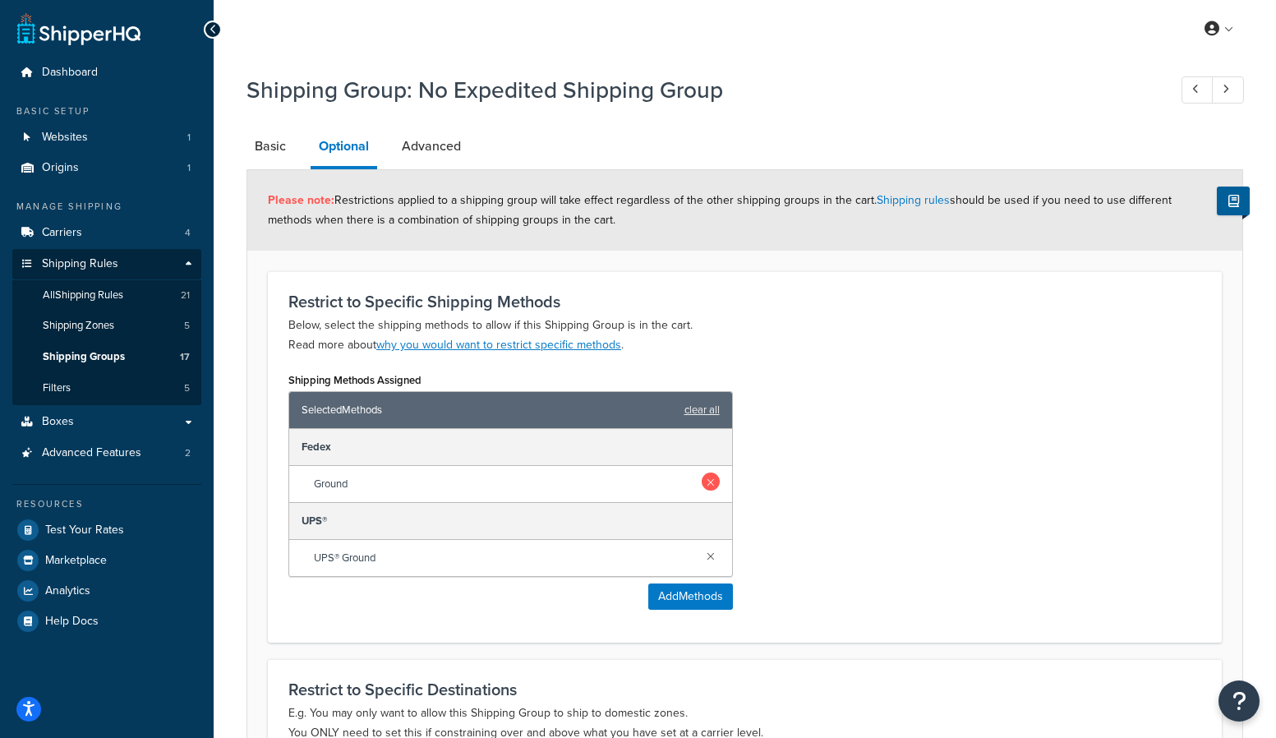
click at [708, 476] on link at bounding box center [711, 482] width 18 height 18
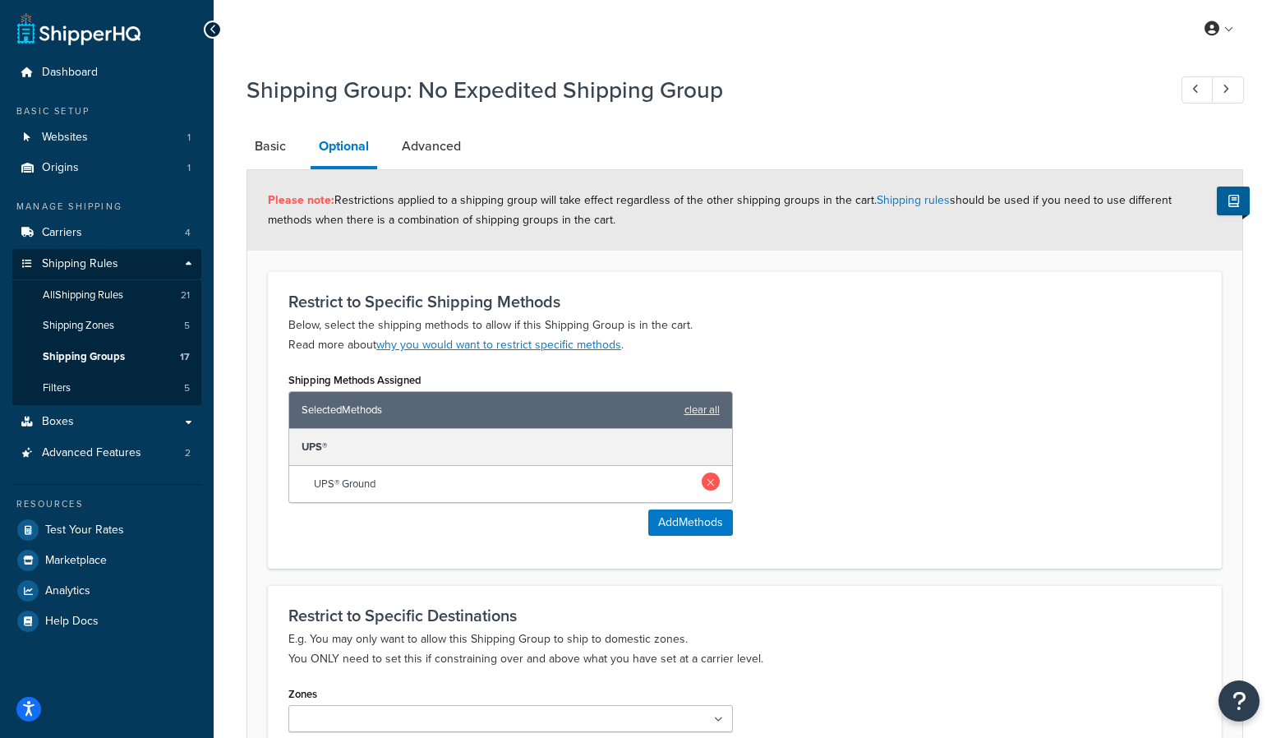
click at [714, 476] on link at bounding box center [711, 482] width 18 height 18
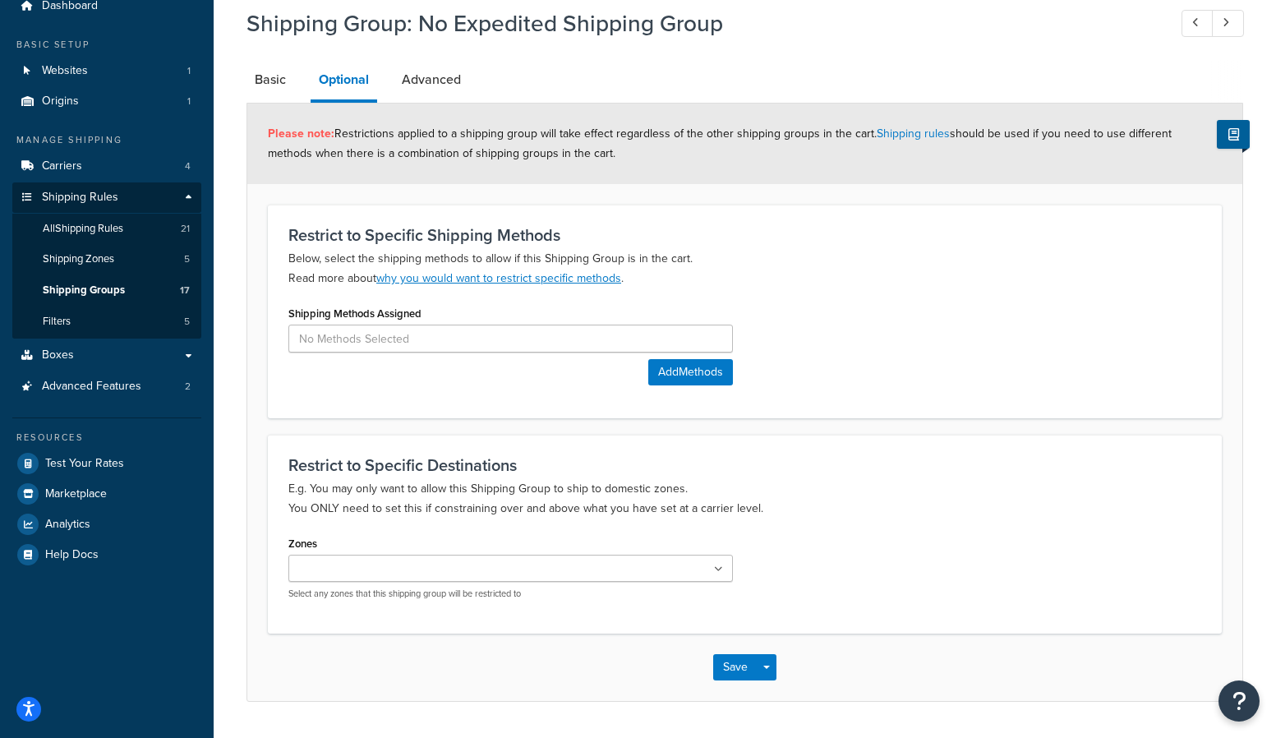
scroll to position [113, 0]
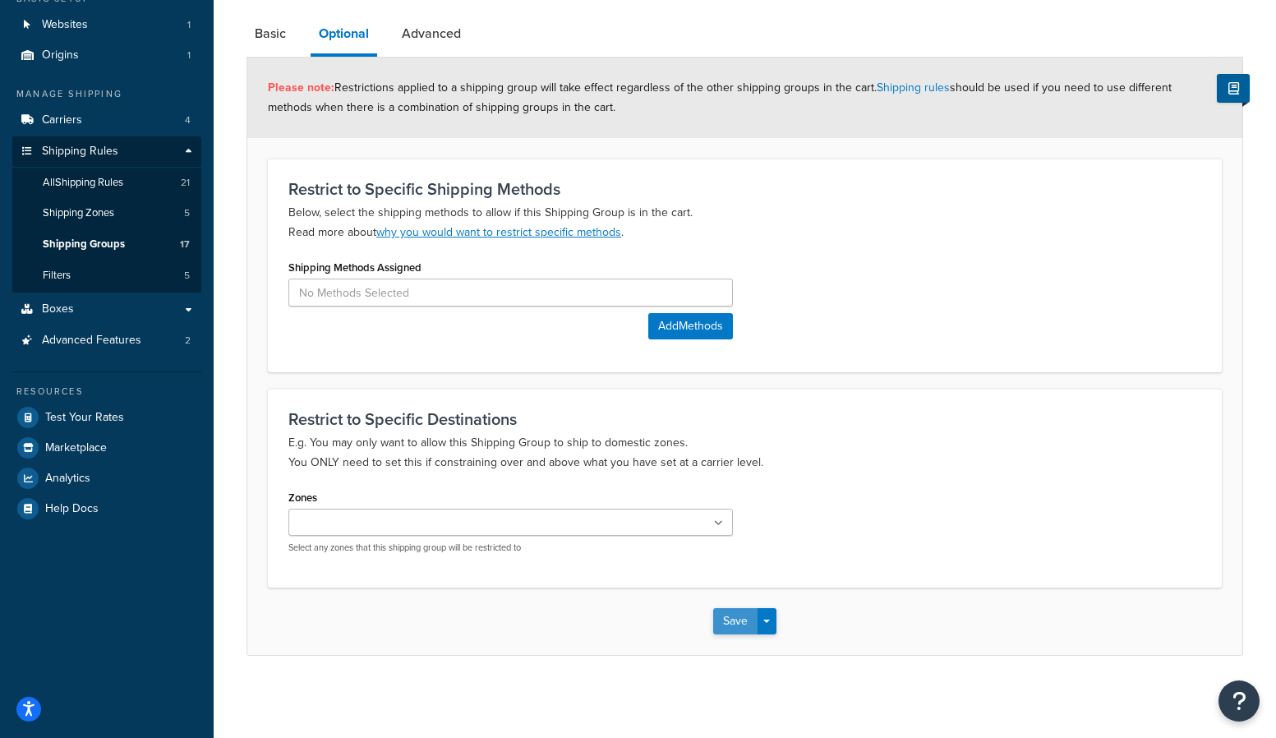
click at [723, 620] on button "Save" at bounding box center [735, 621] width 44 height 26
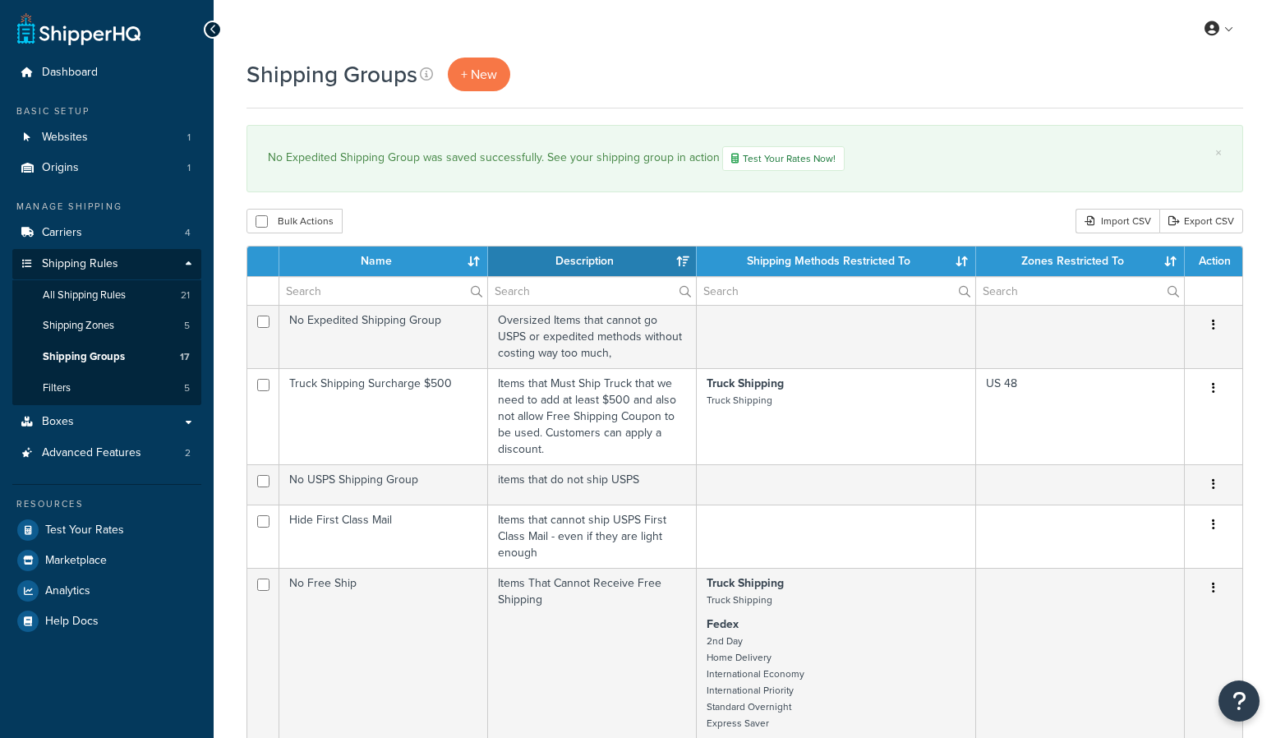
select select "15"
